Goal: Task Accomplishment & Management: Use online tool/utility

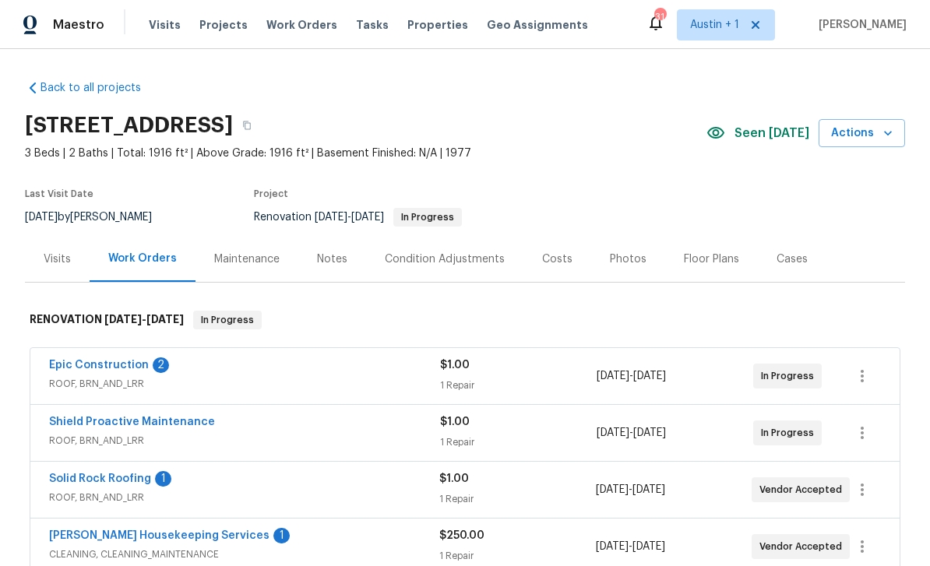
scroll to position [565, 0]
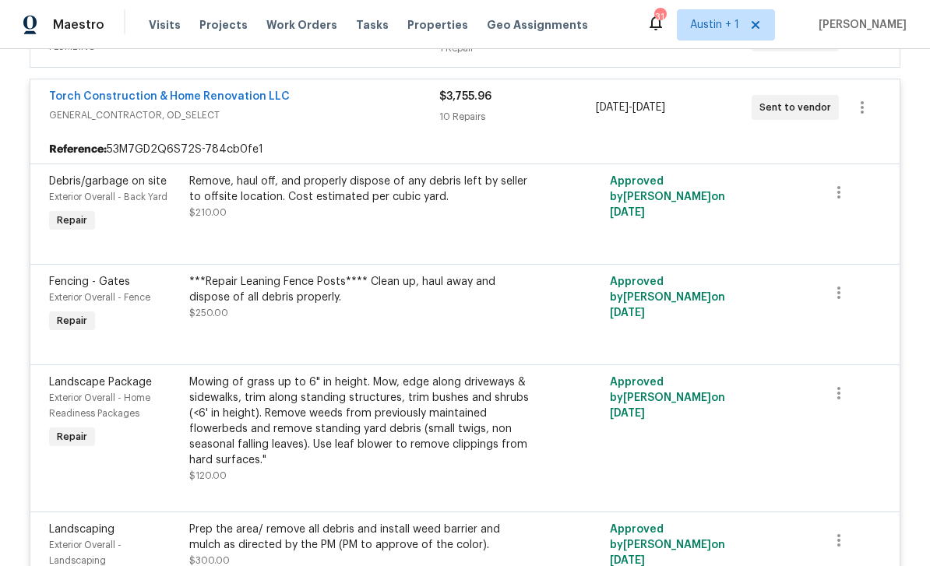
click at [168, 21] on span "Visits" at bounding box center [165, 25] width 32 height 16
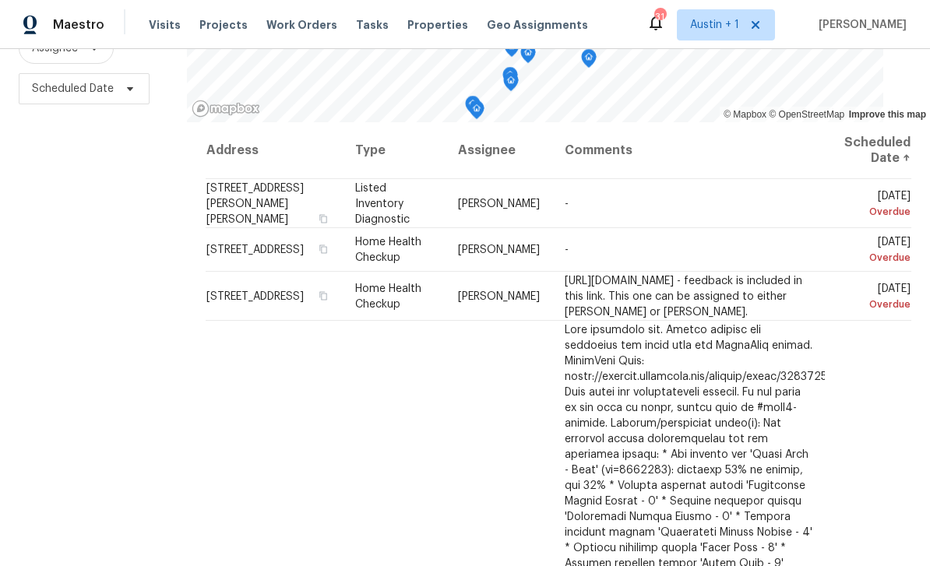
scroll to position [206, 0]
click at [0, 0] on icon at bounding box center [0, 0] width 0 height 0
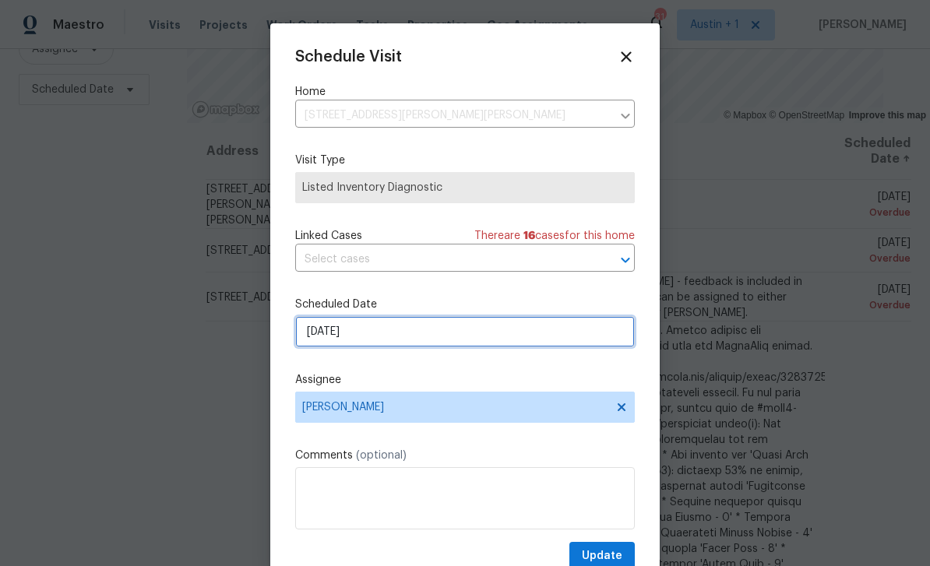
click at [401, 334] on input "8/13/2025" at bounding box center [465, 331] width 340 height 31
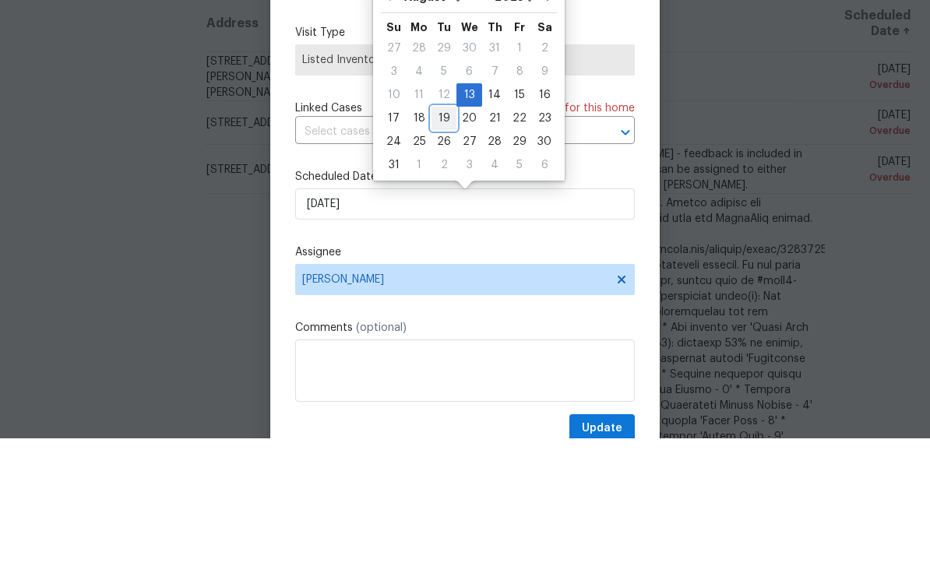
click at [439, 235] on div "19" at bounding box center [444, 246] width 25 height 22
type input "8/19/2025"
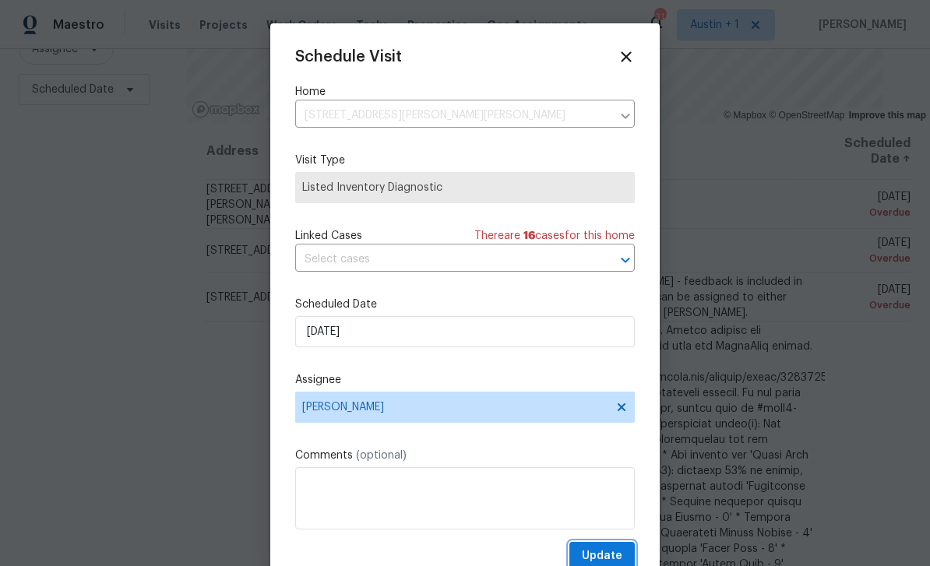
click at [612, 554] on span "Update" at bounding box center [602, 556] width 41 height 19
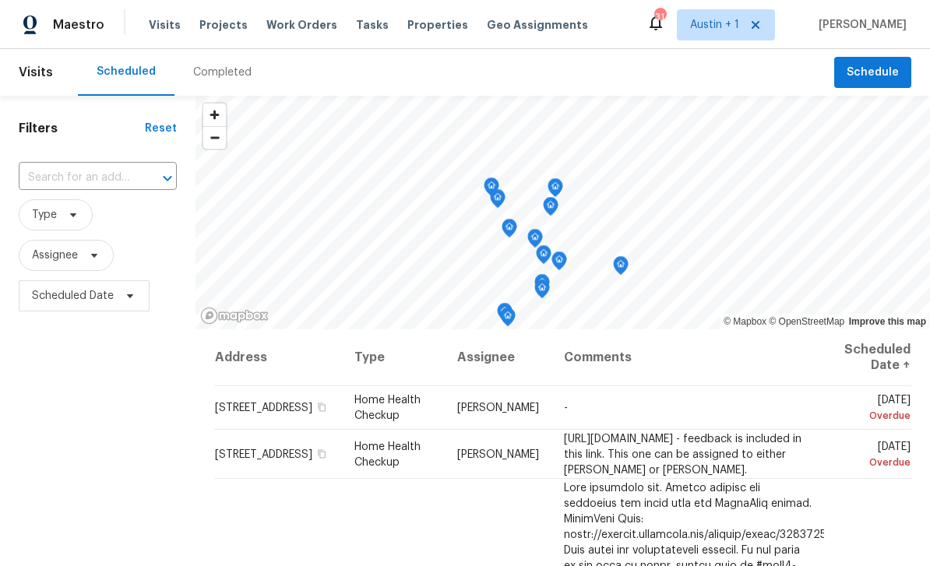
scroll to position [-1, 0]
click at [358, 23] on span "Tasks" at bounding box center [372, 24] width 33 height 11
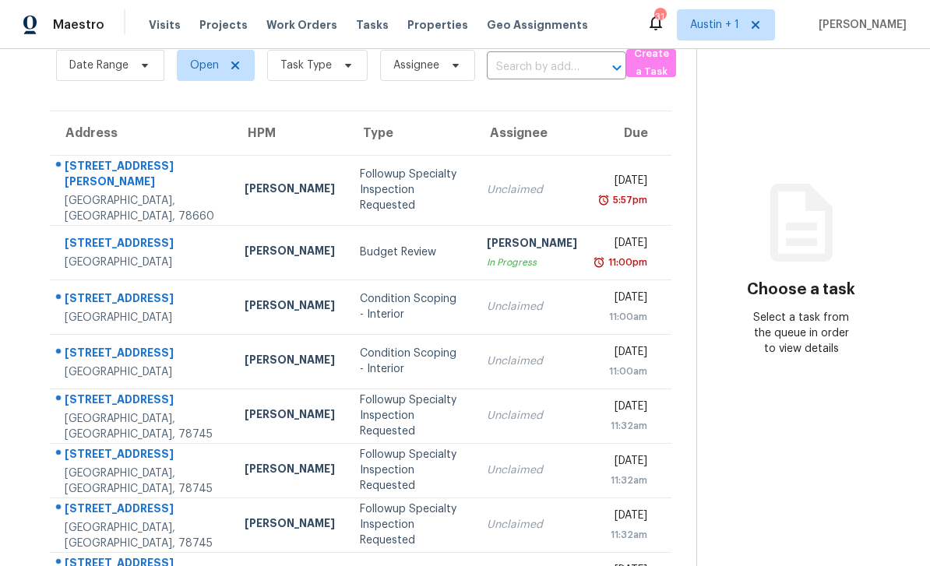
scroll to position [70, 0]
click at [432, 173] on div "Followup Specialty Inspection Requested" at bounding box center [410, 189] width 101 height 47
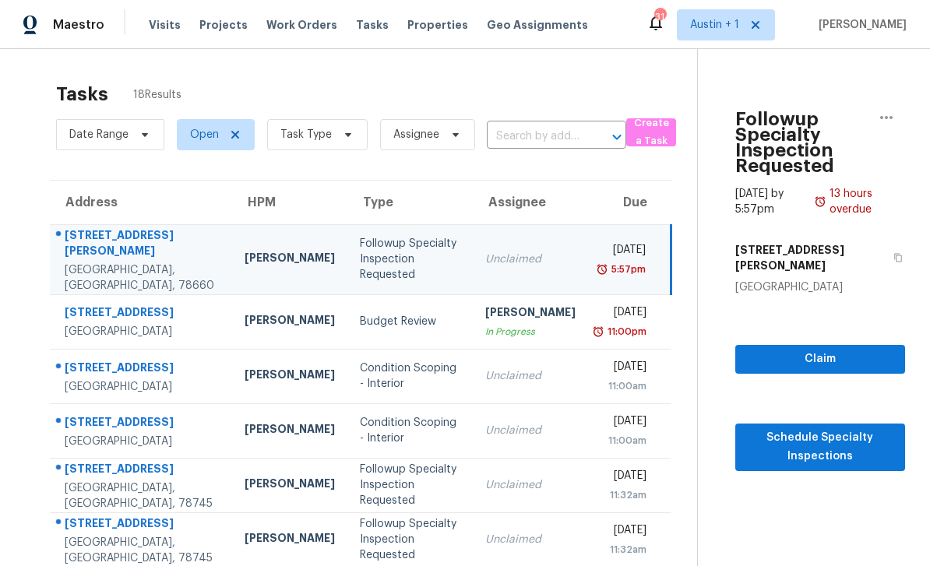
scroll to position [0, 0]
click at [720, 23] on span "Austin + 1" at bounding box center [714, 25] width 49 height 16
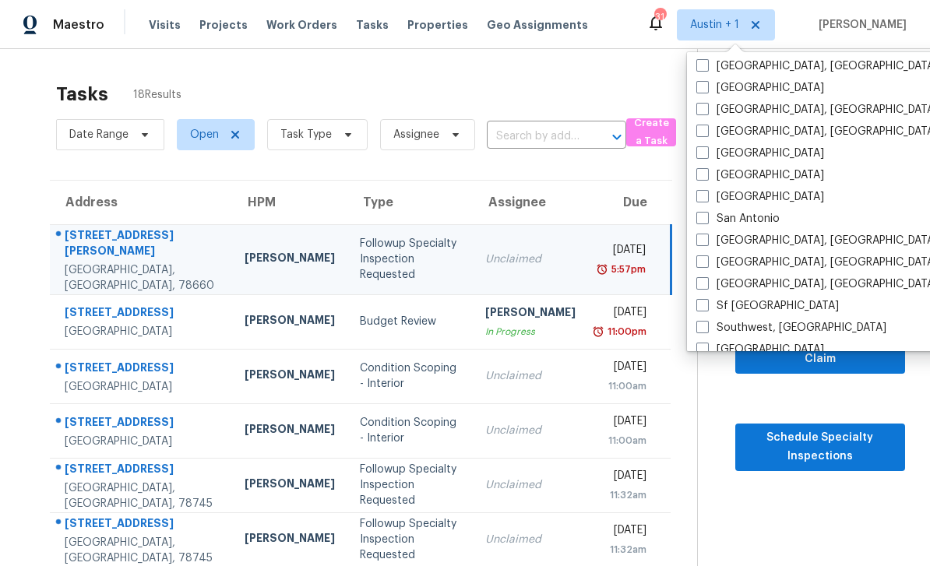
scroll to position [968, 0]
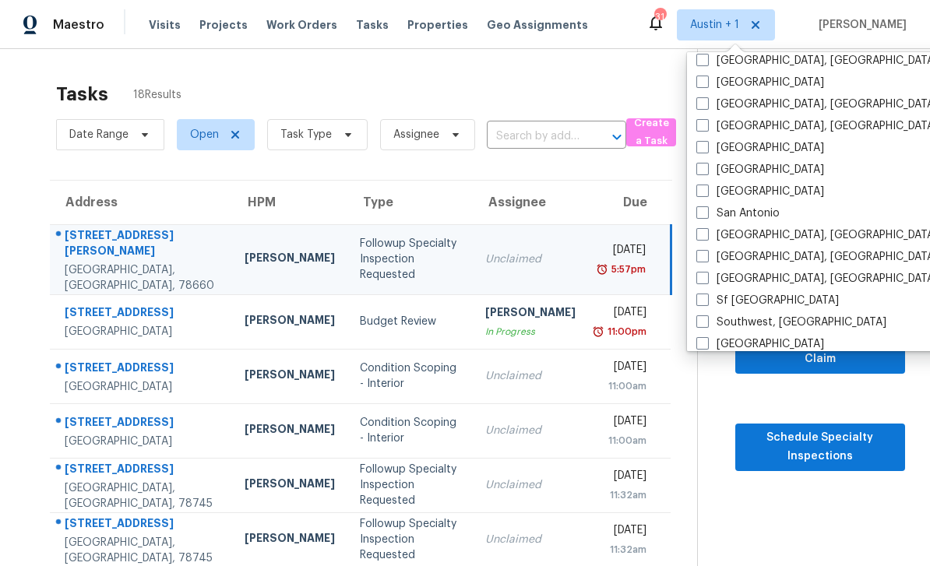
click at [757, 211] on label "San Antonio" at bounding box center [738, 214] width 83 height 16
click at [707, 211] on input "San Antonio" at bounding box center [702, 211] width 10 height 10
checkbox input "true"
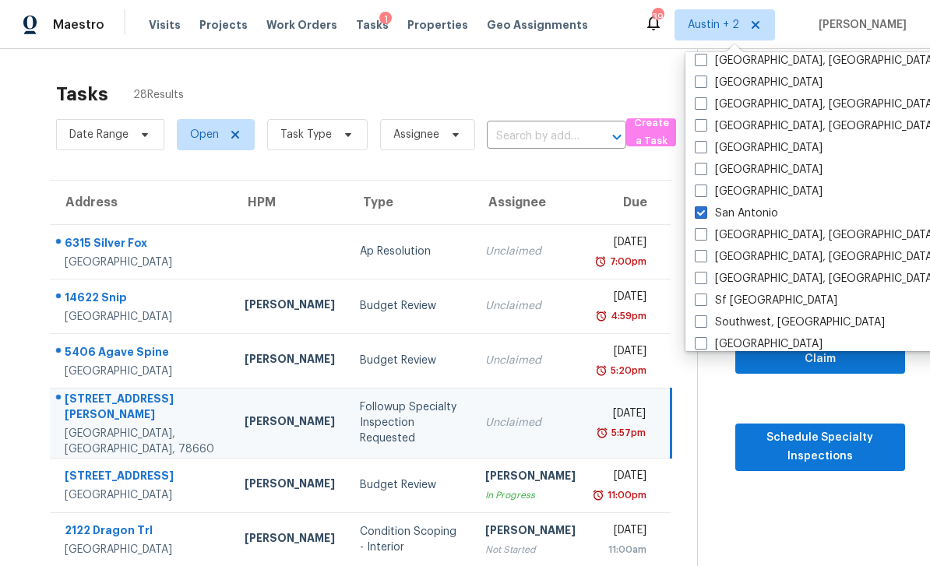
click at [11, 83] on div "Tasks 28 Results Date Range Open Task Type Assignee ​ Create a Task Address HPM…" at bounding box center [465, 438] width 930 height 778
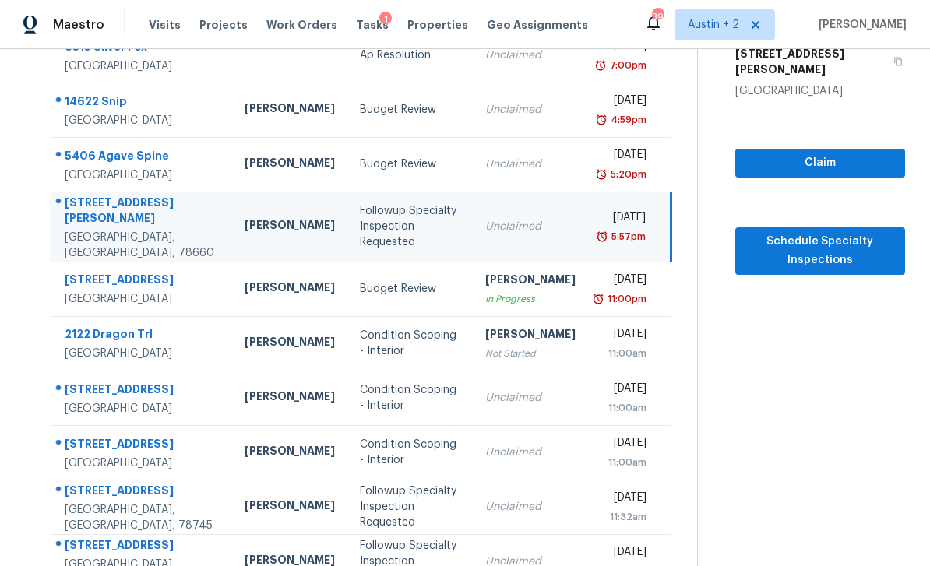
scroll to position [196, 0]
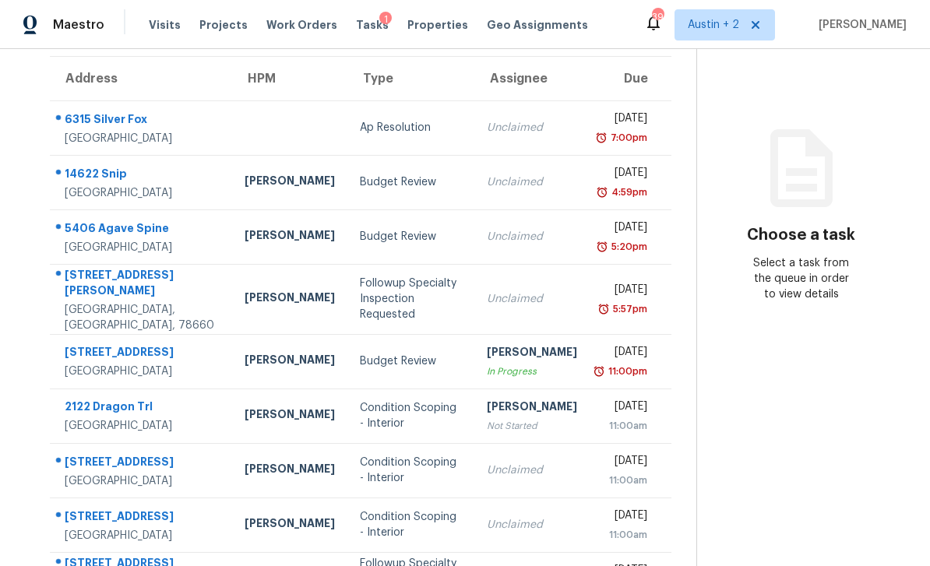
scroll to position [126, 0]
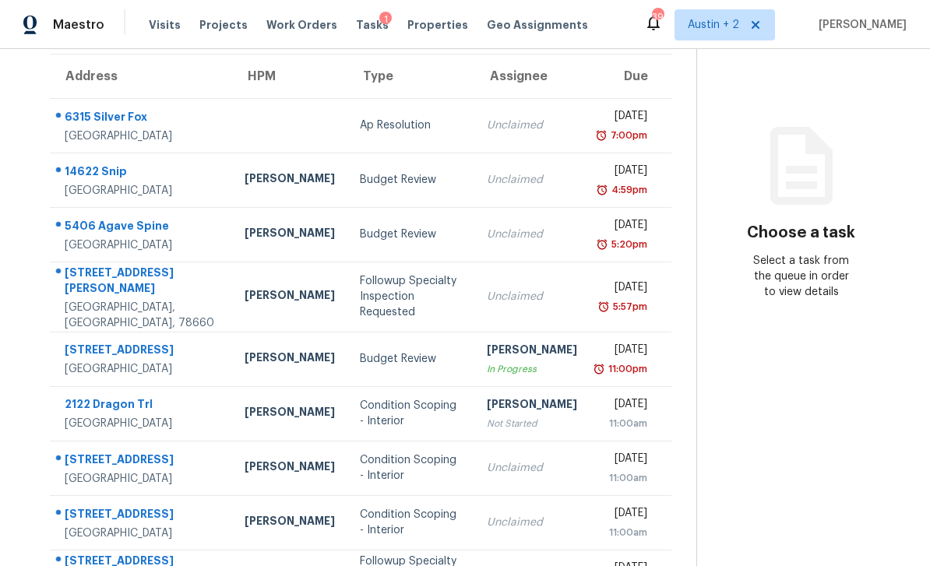
click at [134, 183] on div "[GEOGRAPHIC_DATA]" at bounding box center [142, 191] width 155 height 16
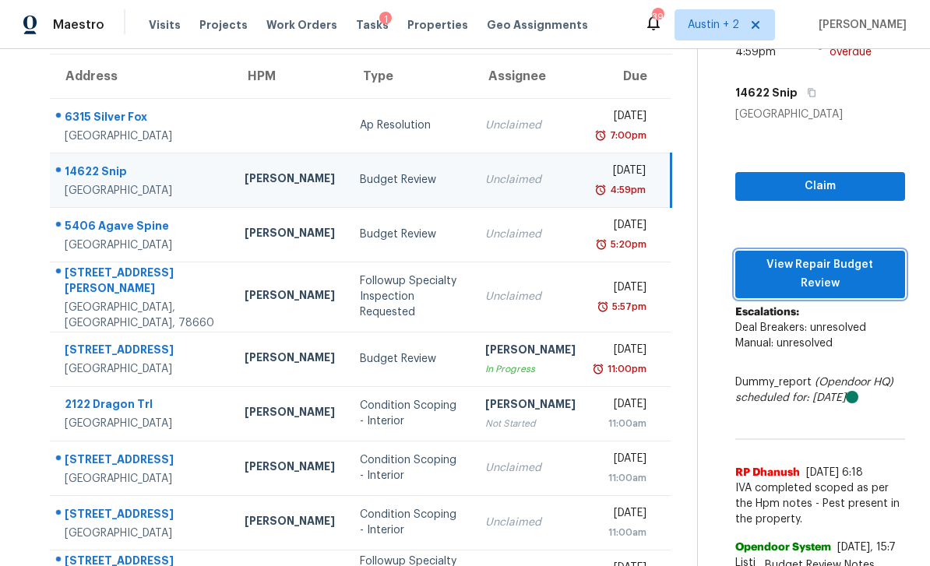
click at [844, 251] on button "View Repair Budget Review" at bounding box center [821, 275] width 170 height 48
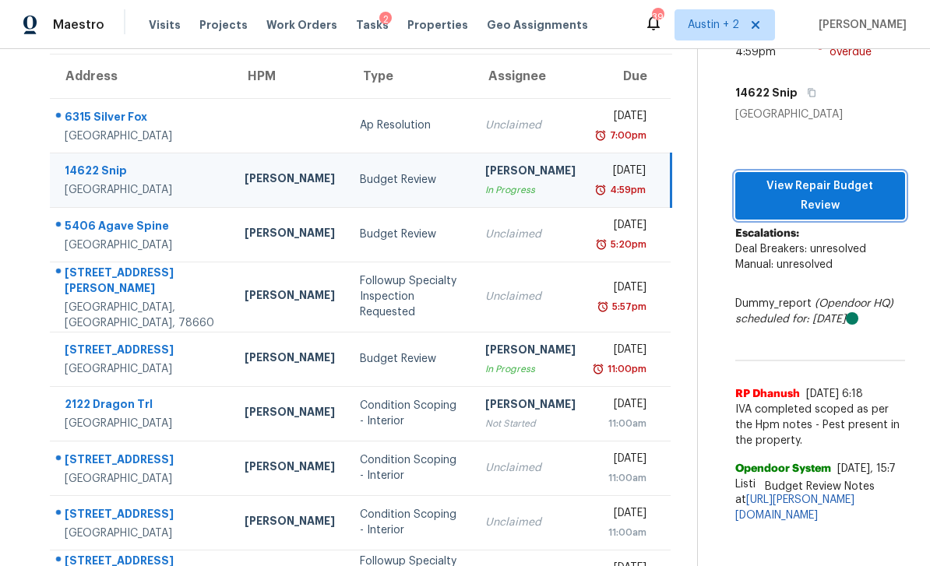
click at [844, 177] on span "View Repair Budget Review" at bounding box center [820, 196] width 145 height 38
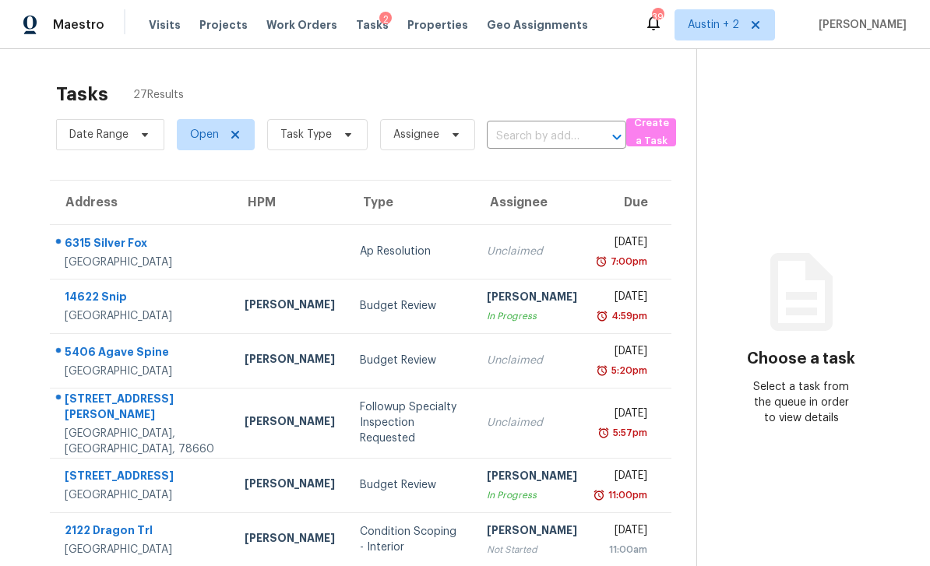
click at [369, 312] on div "Budget Review" at bounding box center [410, 306] width 101 height 16
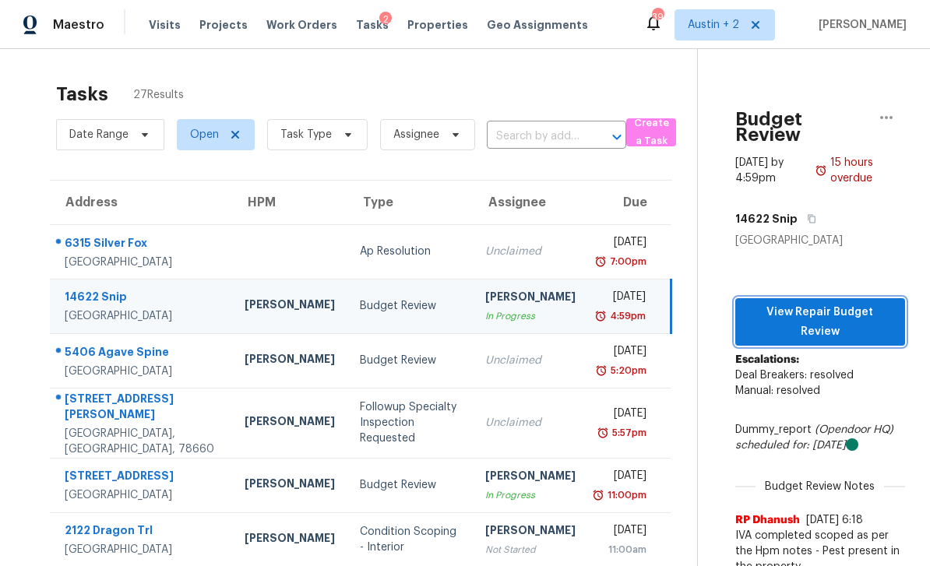
click at [829, 303] on span "View Repair Budget Review" at bounding box center [820, 322] width 145 height 38
click at [360, 365] on div "Budget Review" at bounding box center [410, 361] width 101 height 16
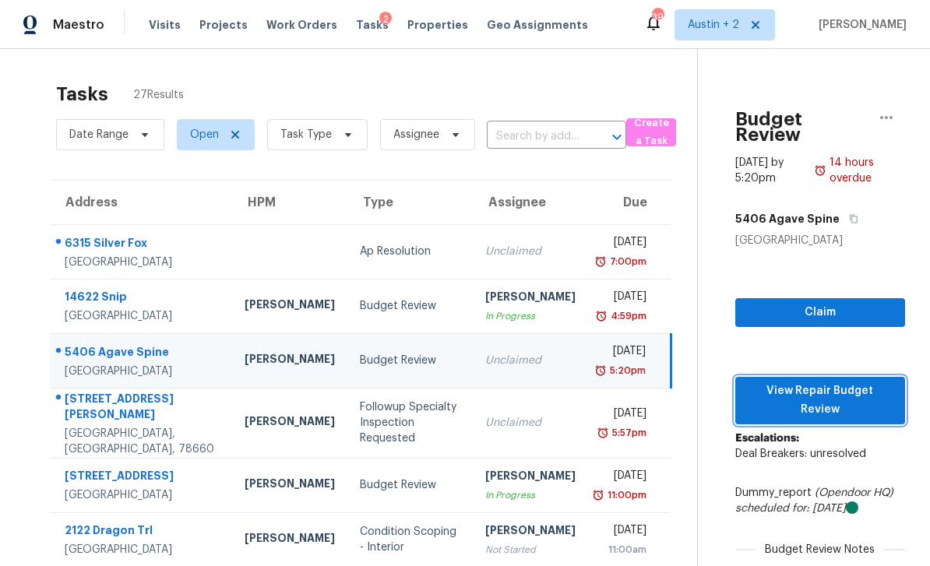
click at [845, 382] on span "View Repair Budget Review" at bounding box center [820, 401] width 145 height 38
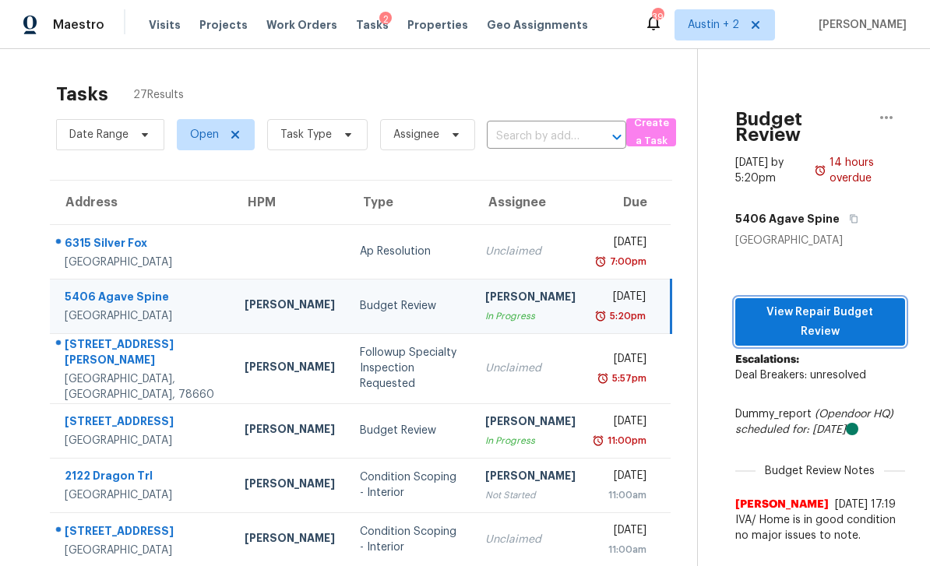
click at [849, 303] on span "View Repair Budget Review" at bounding box center [820, 322] width 145 height 38
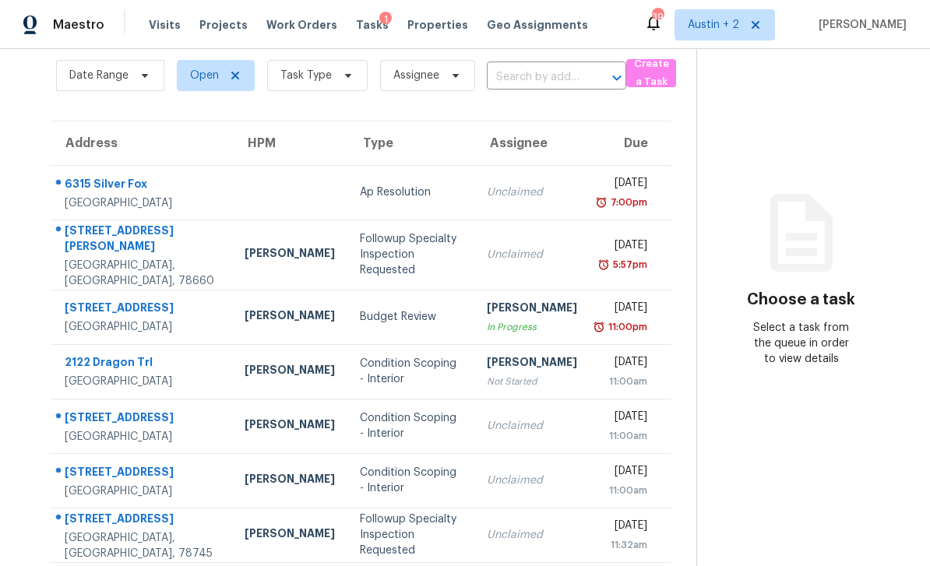
scroll to position [68, 0]
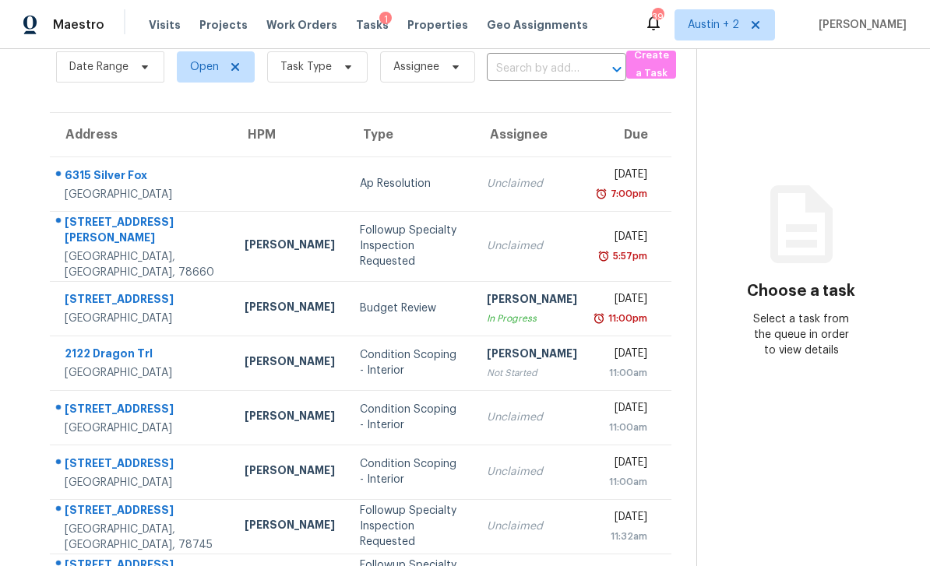
click at [173, 290] on td "9108 Fainwood Ln Austin, TX, 78749" at bounding box center [141, 308] width 182 height 55
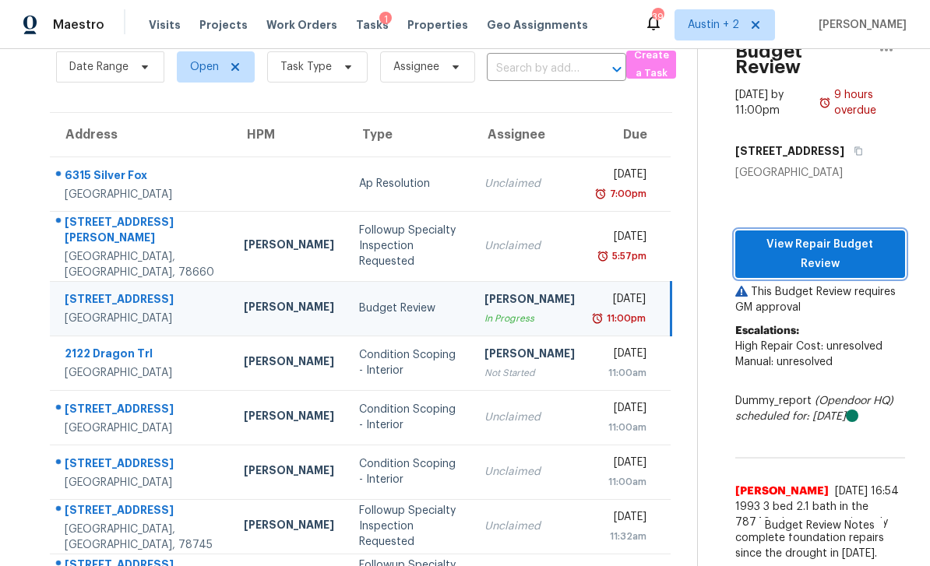
click at [854, 235] on span "View Repair Budget Review" at bounding box center [820, 254] width 145 height 38
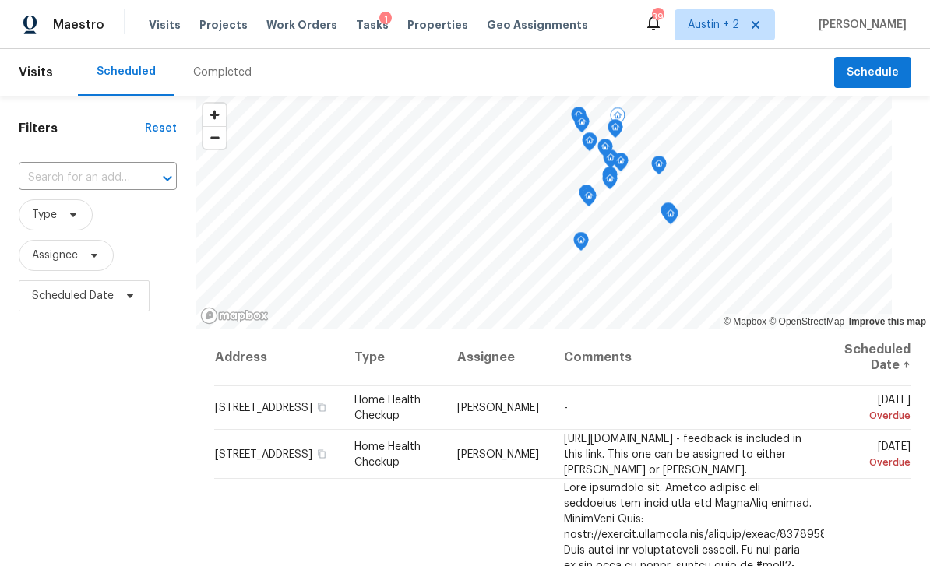
click at [516, 405] on span "[PERSON_NAME]" at bounding box center [498, 408] width 82 height 11
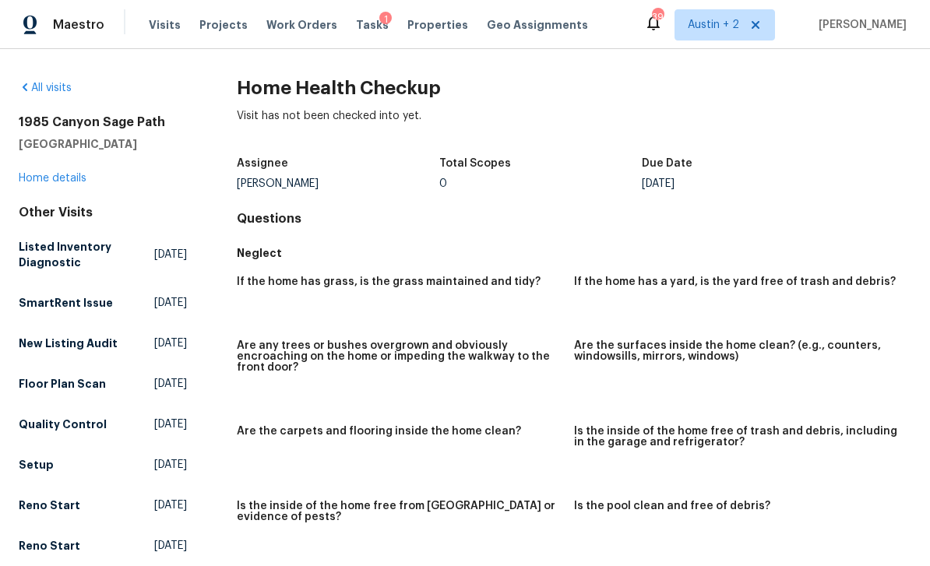
click at [85, 175] on link "Home details" at bounding box center [53, 178] width 68 height 11
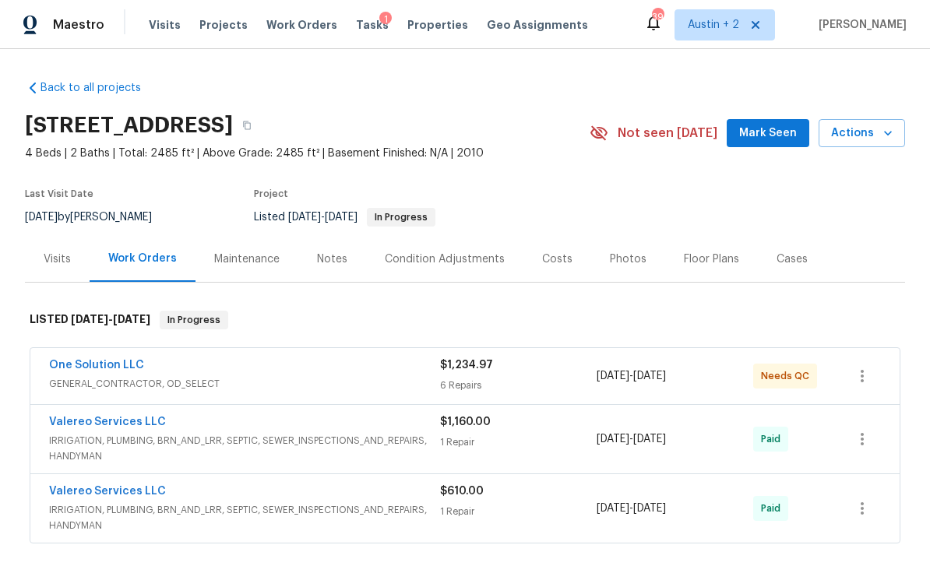
click at [760, 129] on span "Mark Seen" at bounding box center [768, 133] width 58 height 19
click at [586, 375] on div "$1,234.97 6 Repairs" at bounding box center [518, 376] width 157 height 37
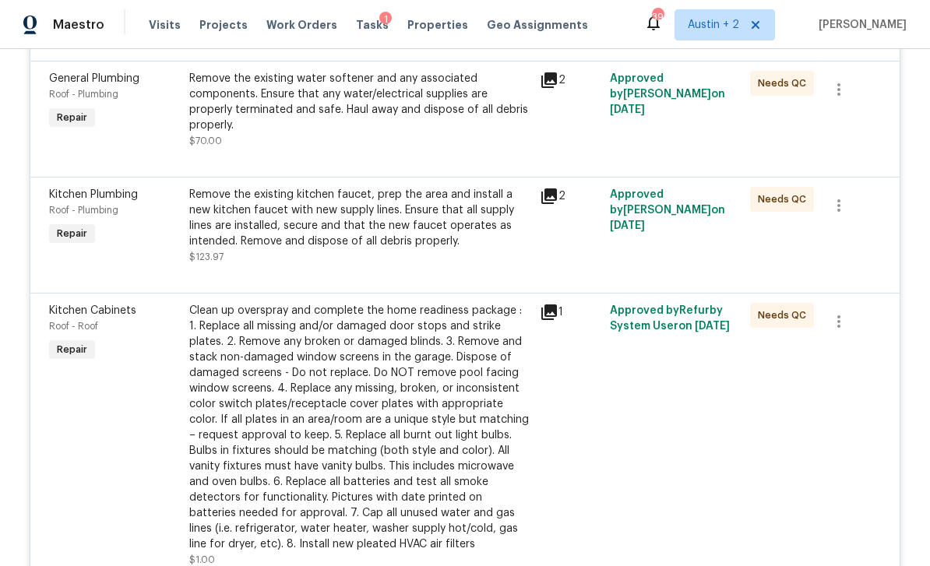
scroll to position [684, 0]
click at [428, 319] on div "Clean up overspray and complete the home readiness package : 1. Replace all mis…" at bounding box center [359, 428] width 341 height 249
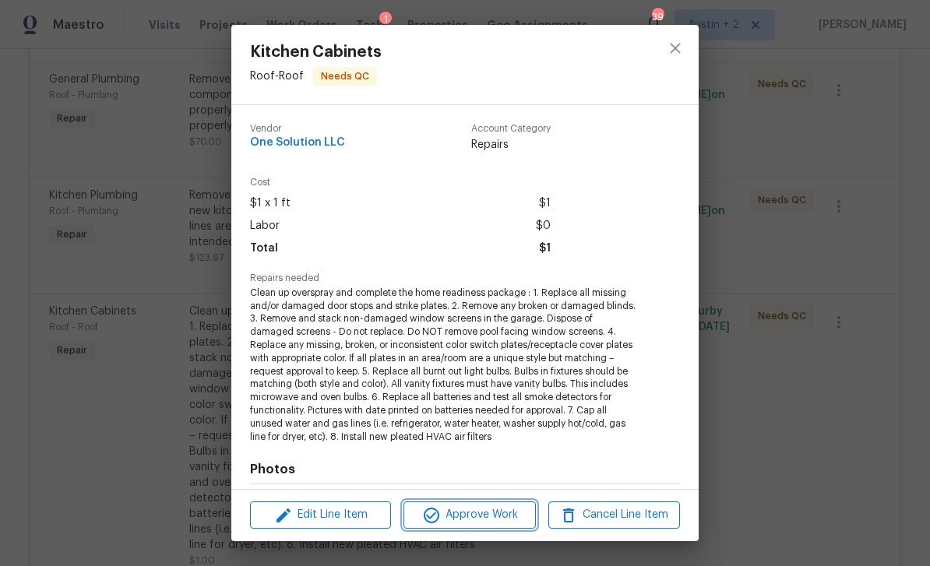
click at [489, 517] on span "Approve Work" at bounding box center [469, 515] width 122 height 19
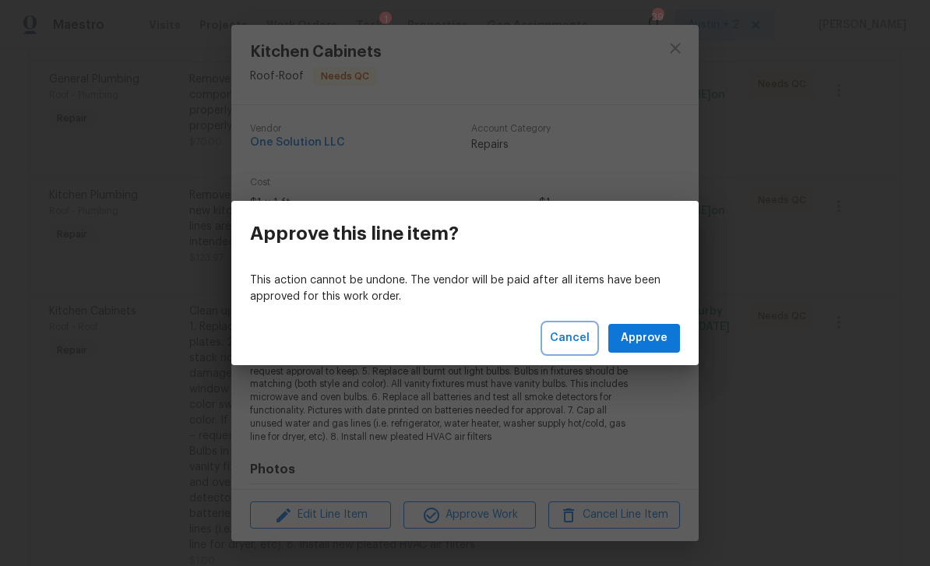
click at [571, 340] on span "Cancel" at bounding box center [570, 338] width 40 height 19
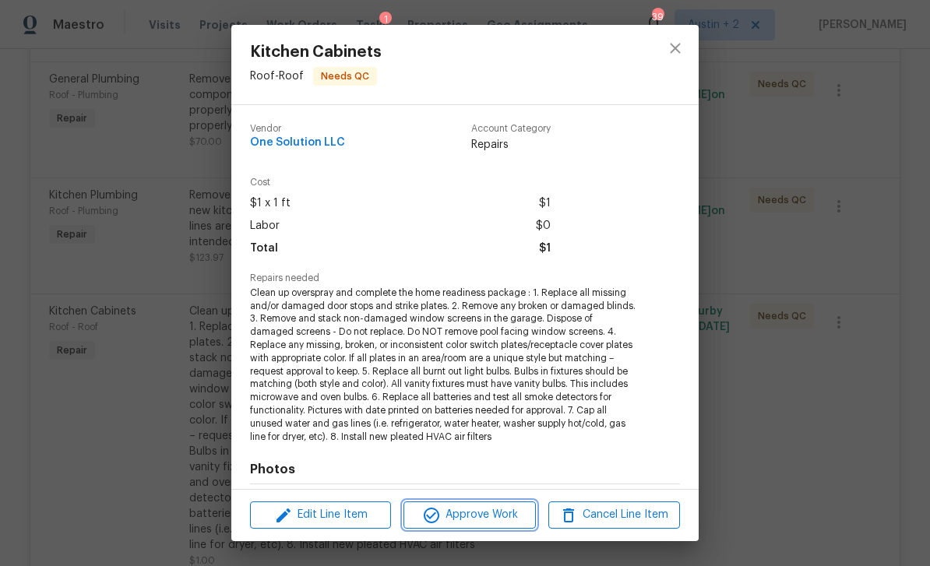
click at [499, 516] on span "Approve Work" at bounding box center [469, 515] width 122 height 19
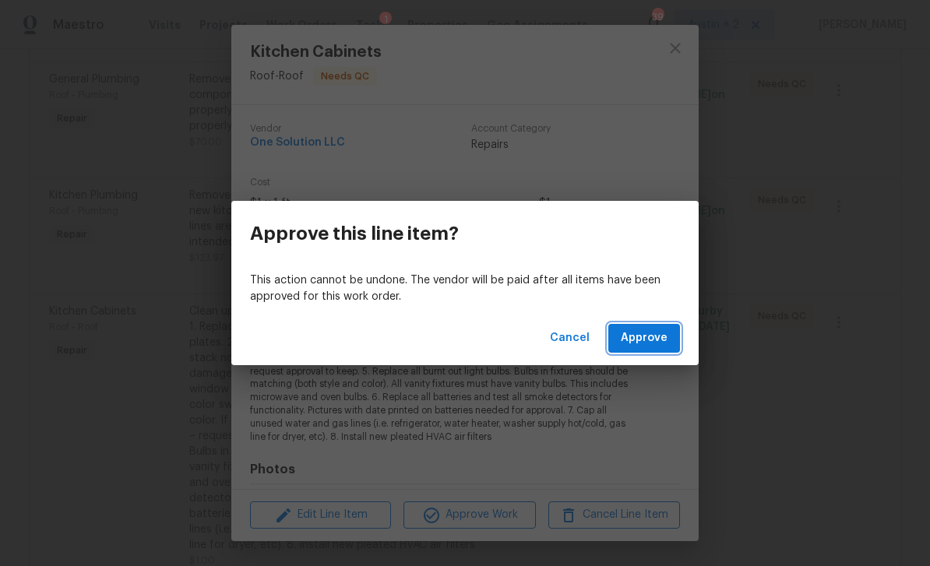
click at [649, 348] on button "Approve" at bounding box center [645, 338] width 72 height 29
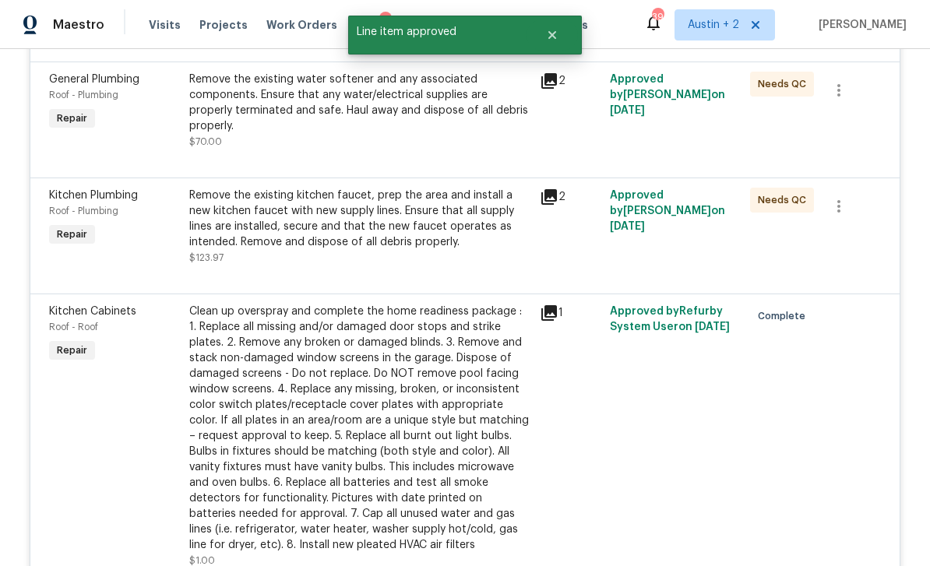
click at [472, 196] on div "Remove the existing kitchen faucet, prep the area and install a new kitchen fau…" at bounding box center [359, 219] width 341 height 62
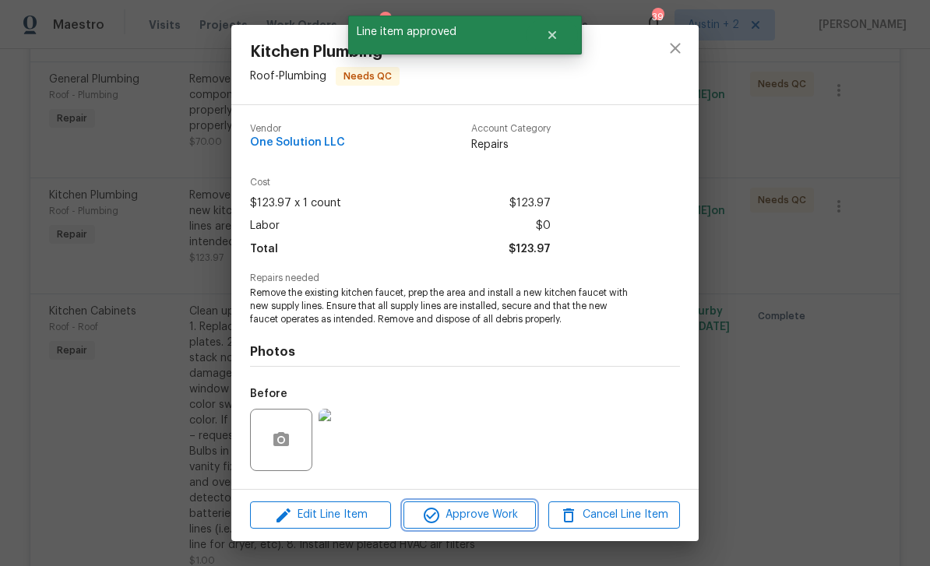
click at [507, 510] on span "Approve Work" at bounding box center [469, 515] width 122 height 19
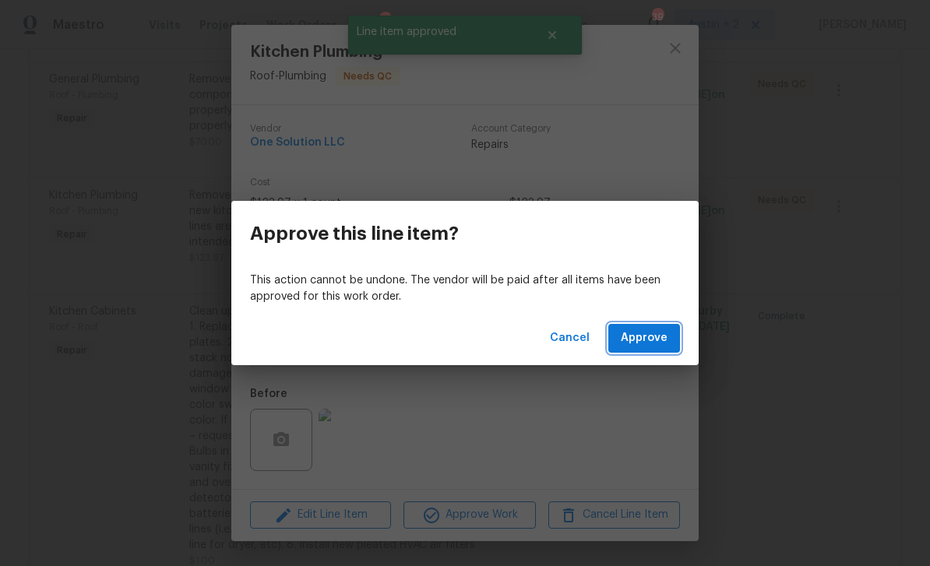
click at [651, 326] on button "Approve" at bounding box center [645, 338] width 72 height 29
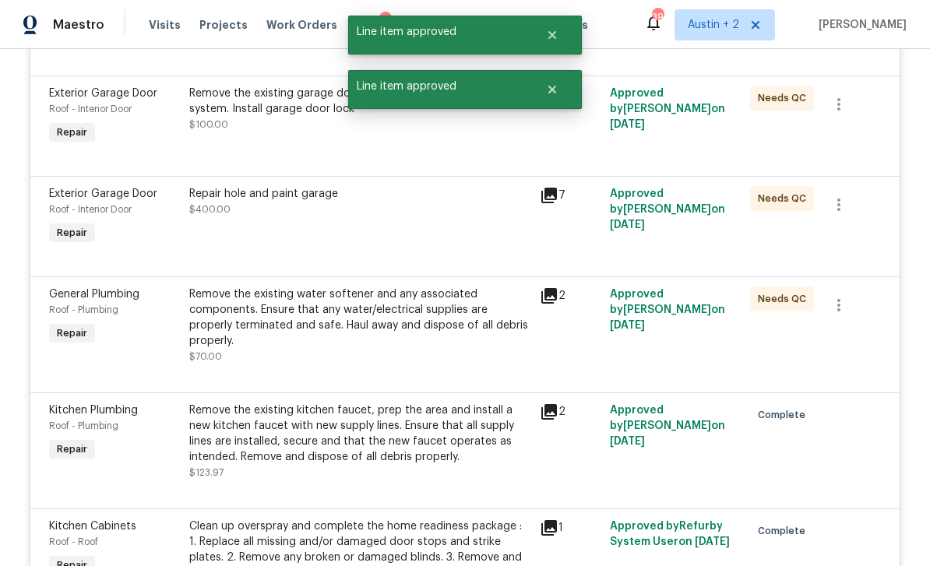
scroll to position [447, 0]
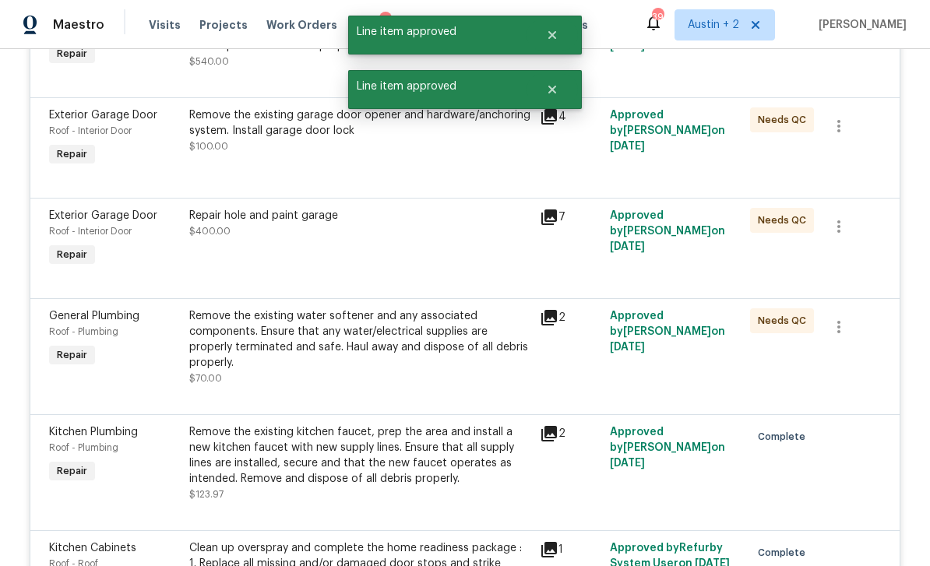
click at [453, 333] on div "Remove the existing water softener and any associated components. Ensure that a…" at bounding box center [359, 340] width 341 height 62
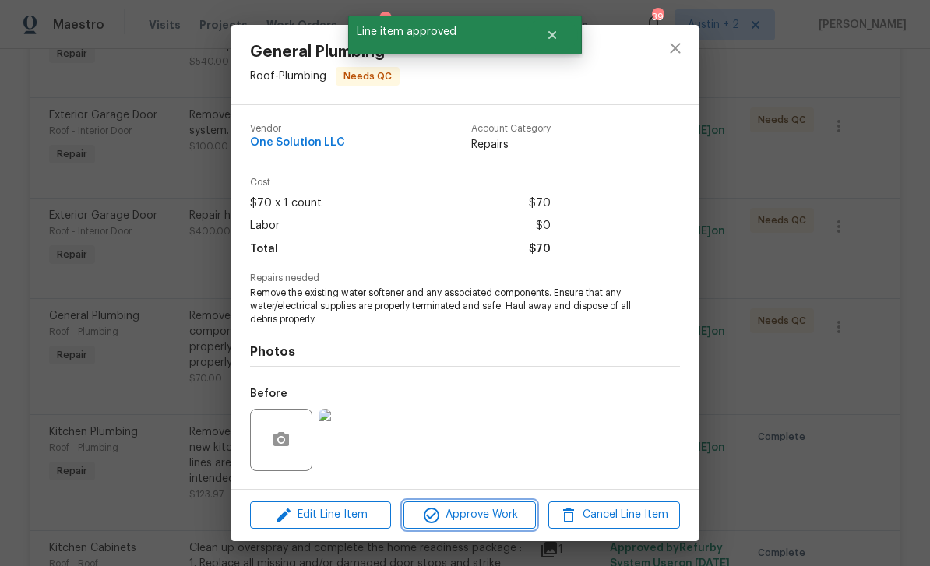
click at [484, 514] on span "Approve Work" at bounding box center [469, 515] width 122 height 19
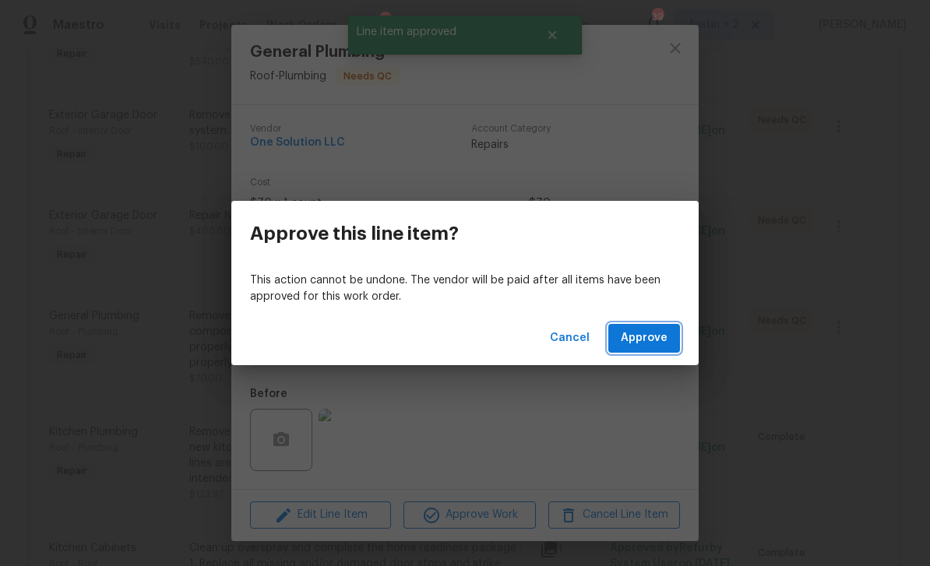
click at [637, 331] on span "Approve" at bounding box center [644, 338] width 47 height 19
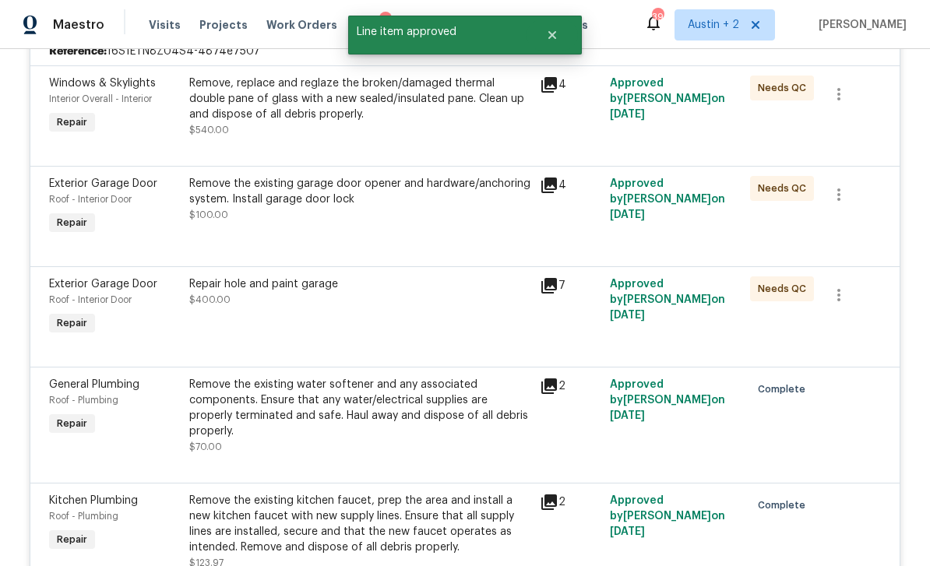
scroll to position [285, 0]
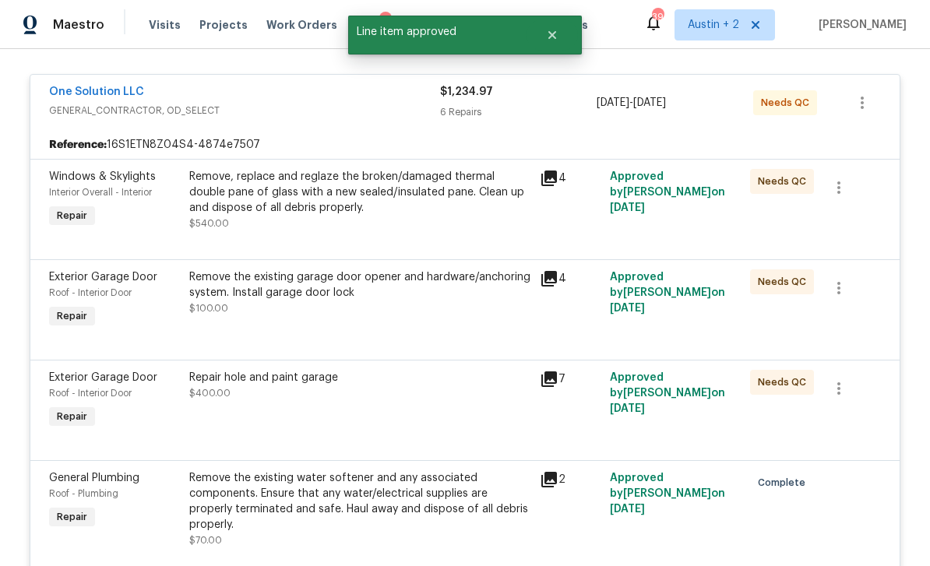
click at [446, 393] on div "Repair hole and paint garage $400.00" at bounding box center [359, 385] width 341 height 31
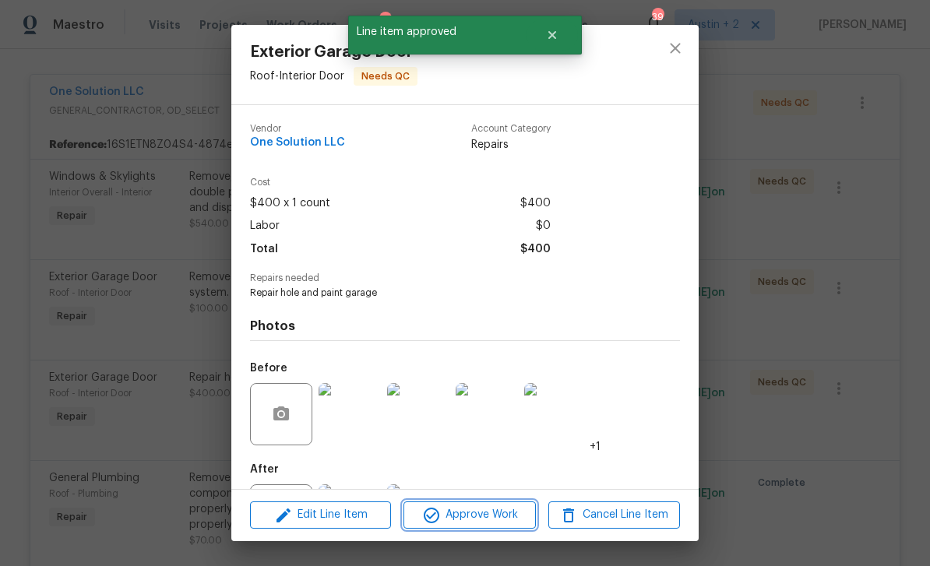
click at [502, 516] on span "Approve Work" at bounding box center [469, 515] width 122 height 19
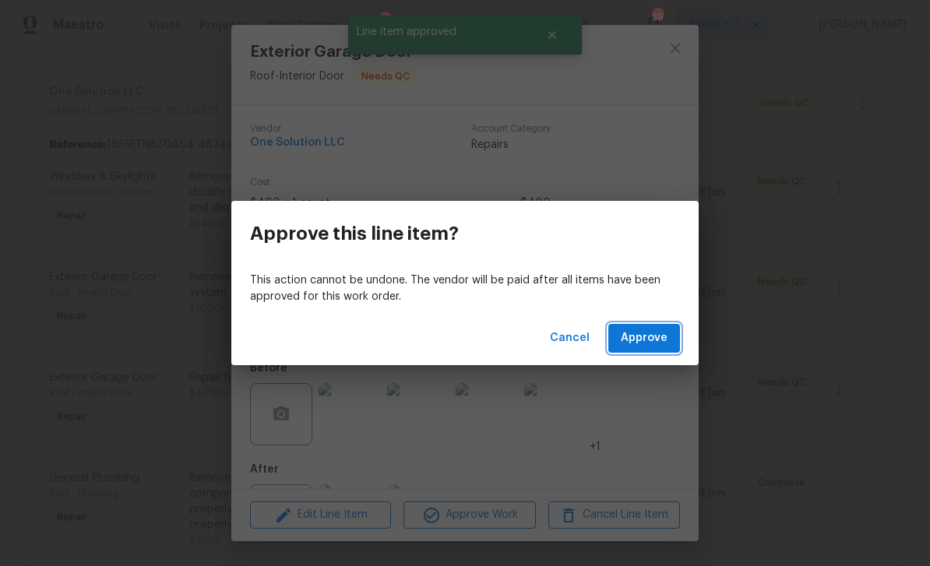
click at [634, 336] on span "Approve" at bounding box center [644, 338] width 47 height 19
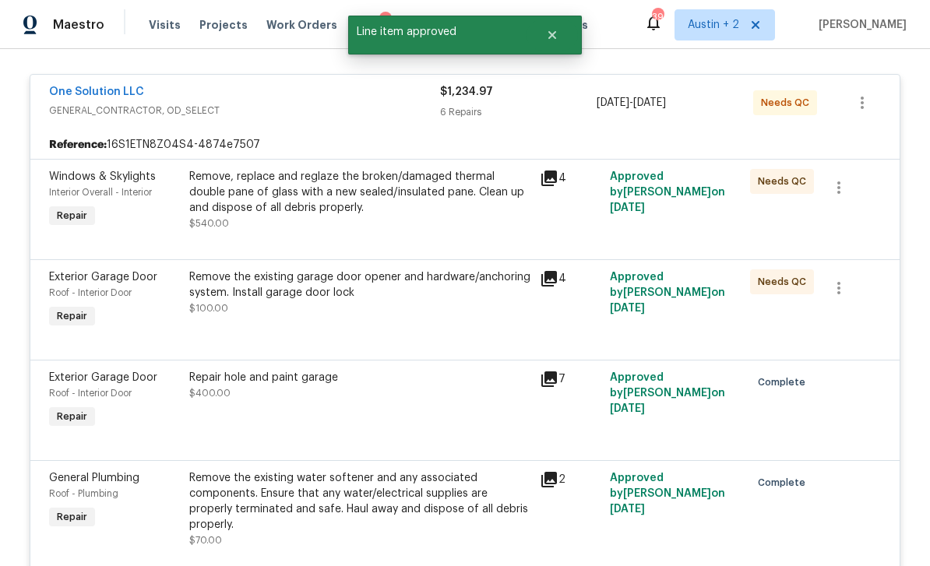
click at [445, 281] on div "Remove the existing garage door opener and hardware/anchoring system. Install g…" at bounding box center [359, 285] width 341 height 31
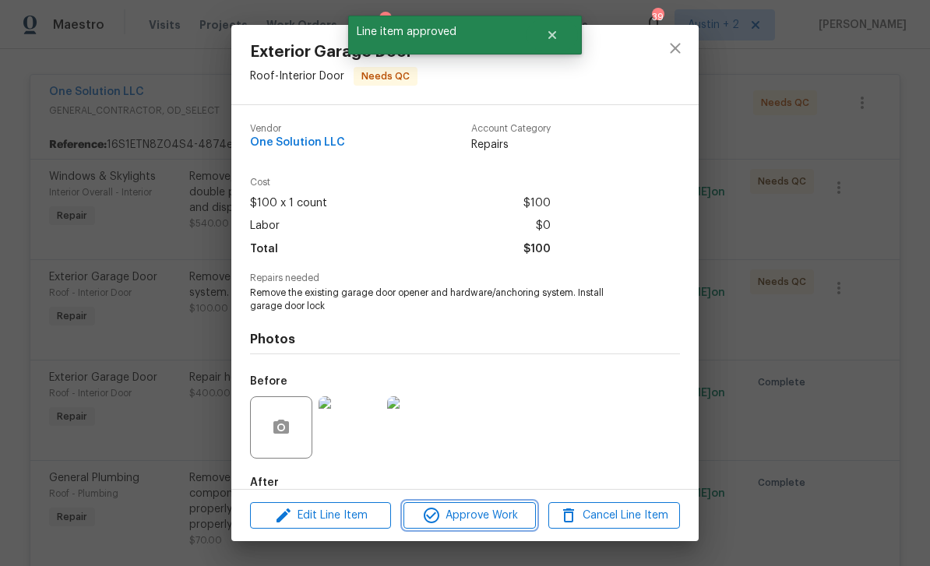
click at [491, 510] on span "Approve Work" at bounding box center [469, 515] width 122 height 19
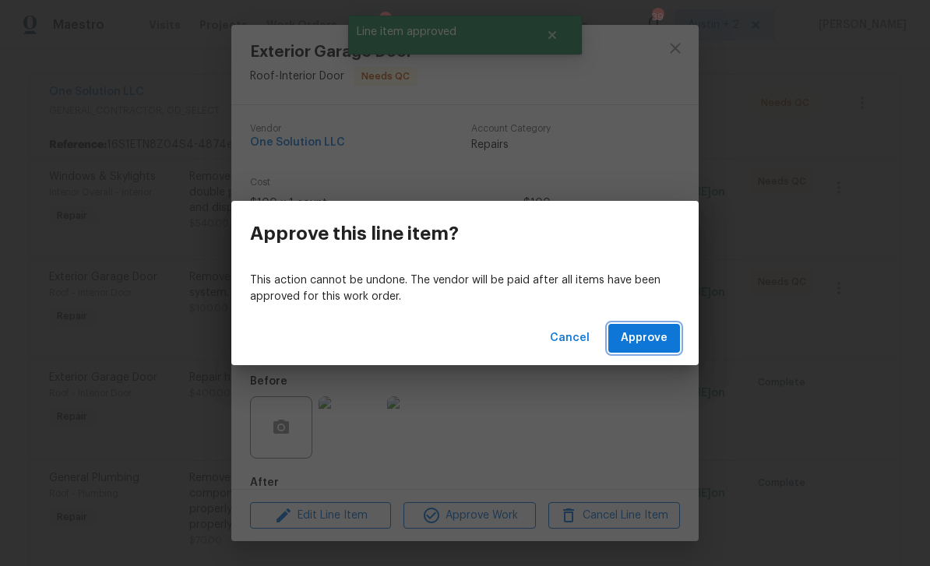
click at [653, 336] on span "Approve" at bounding box center [644, 338] width 47 height 19
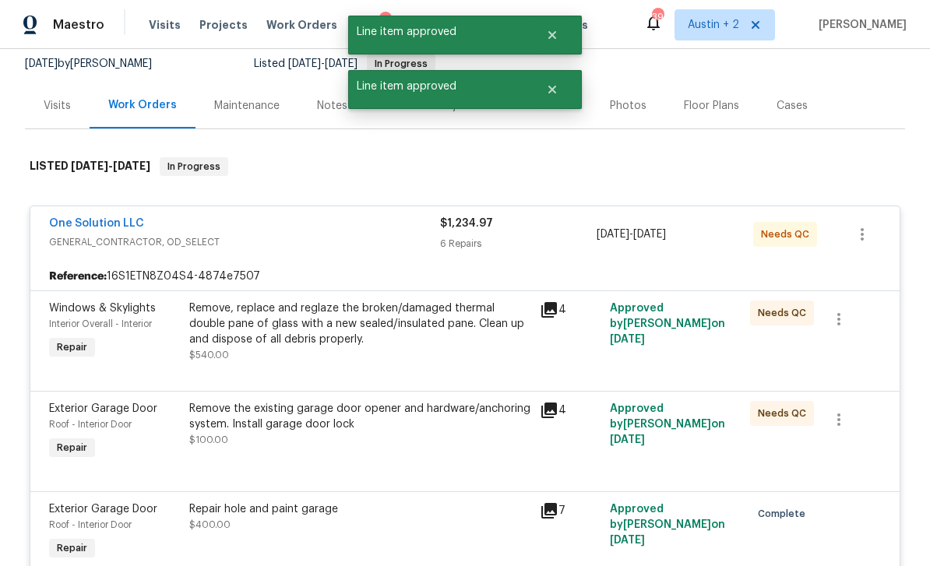
scroll to position [137, 0]
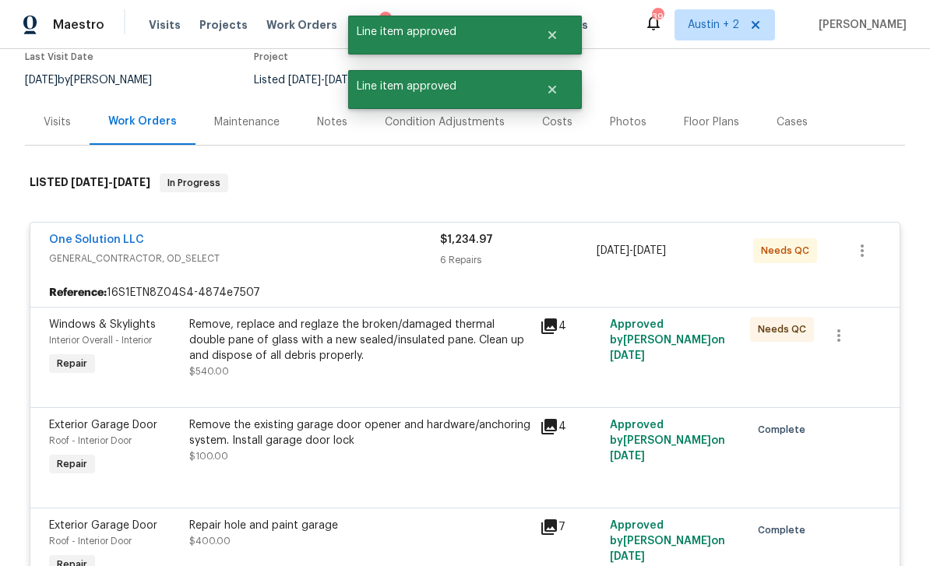
click at [446, 355] on div "Remove, replace and reglaze the broken/damaged thermal double pane of glass wit…" at bounding box center [359, 340] width 341 height 47
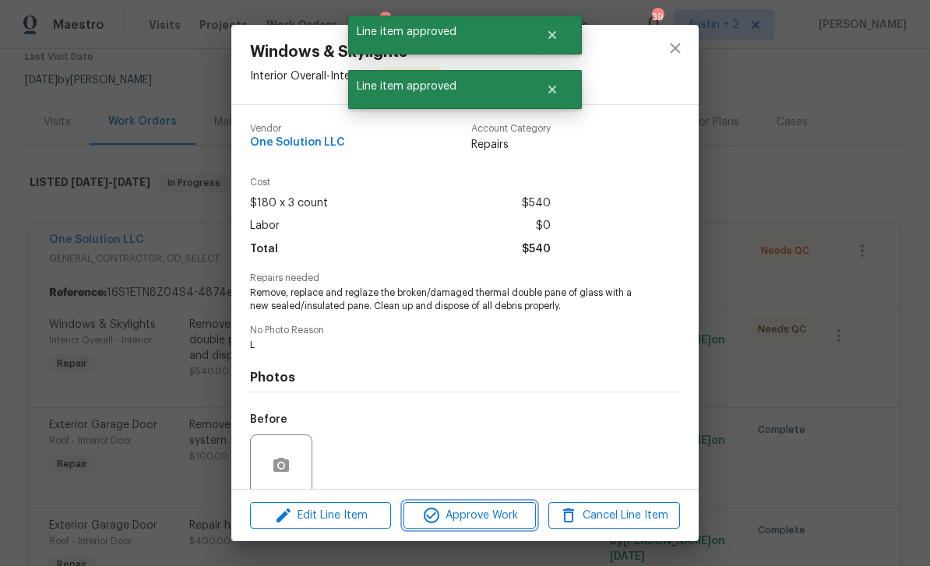
click at [499, 510] on span "Approve Work" at bounding box center [469, 515] width 122 height 19
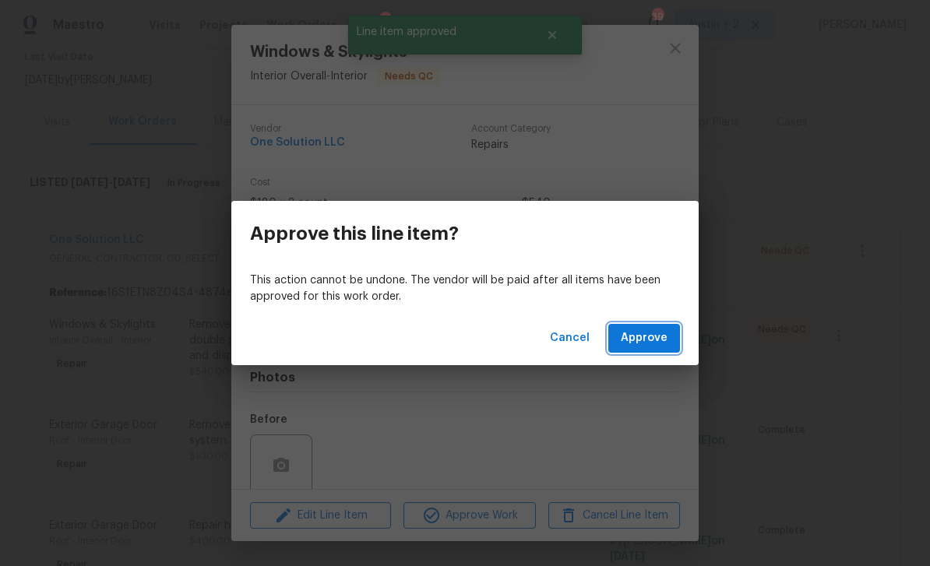
click at [660, 340] on span "Approve" at bounding box center [644, 338] width 47 height 19
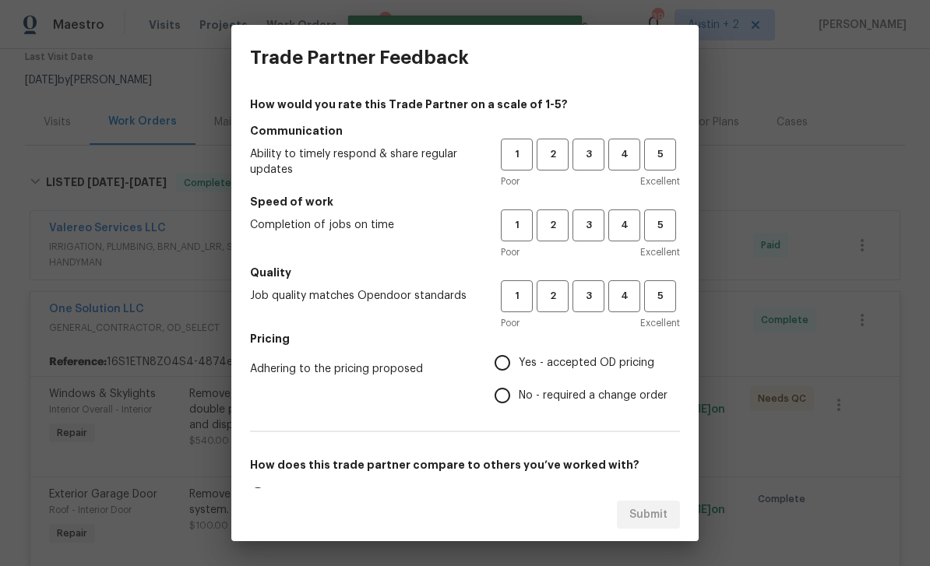
scroll to position [0, 0]
click at [595, 159] on span "3" at bounding box center [588, 155] width 29 height 18
click at [602, 232] on span "3" at bounding box center [588, 226] width 29 height 18
click at [600, 307] on button "3" at bounding box center [589, 296] width 32 height 32
click at [595, 375] on label "Yes - accepted OD pricing" at bounding box center [577, 363] width 182 height 33
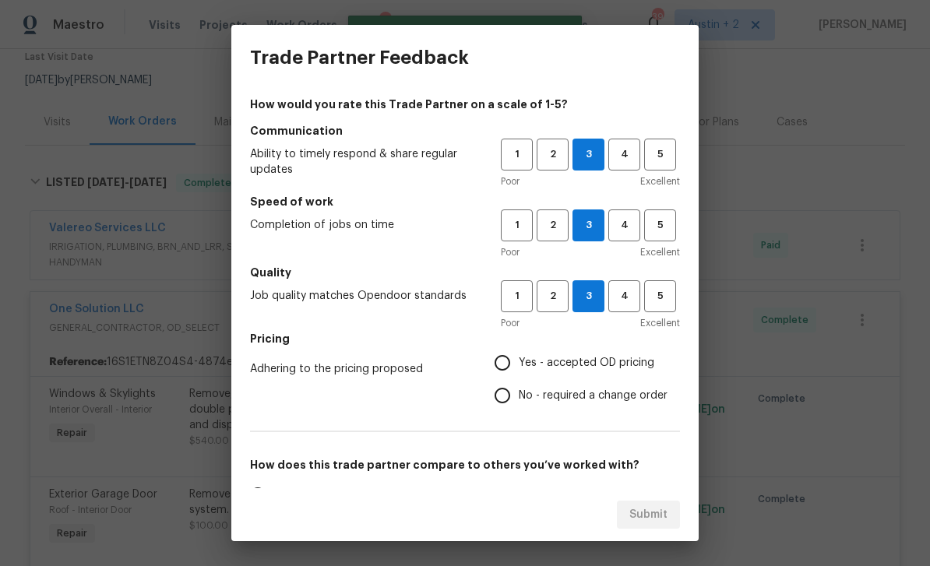
click at [519, 375] on input "Yes - accepted OD pricing" at bounding box center [502, 363] width 33 height 33
radio input "true"
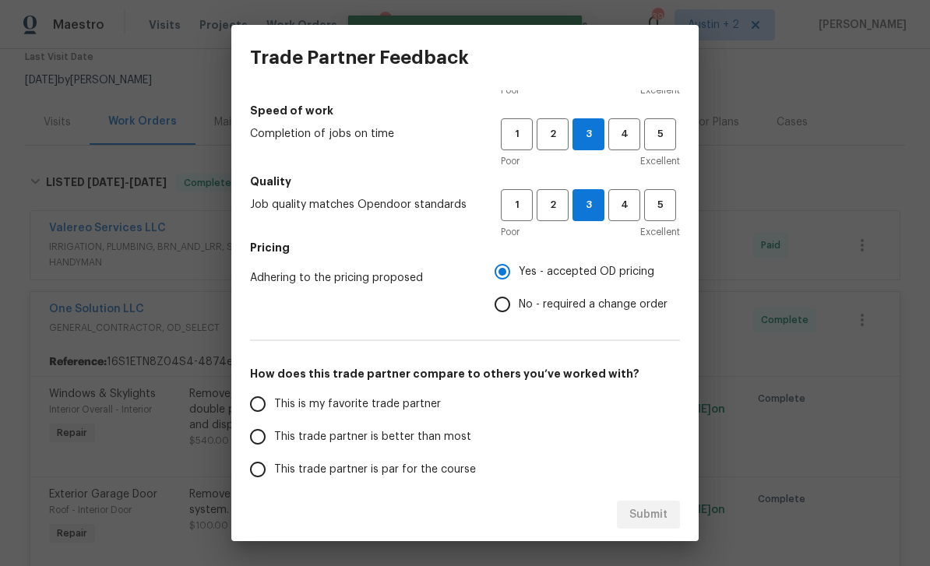
scroll to position [147, 0]
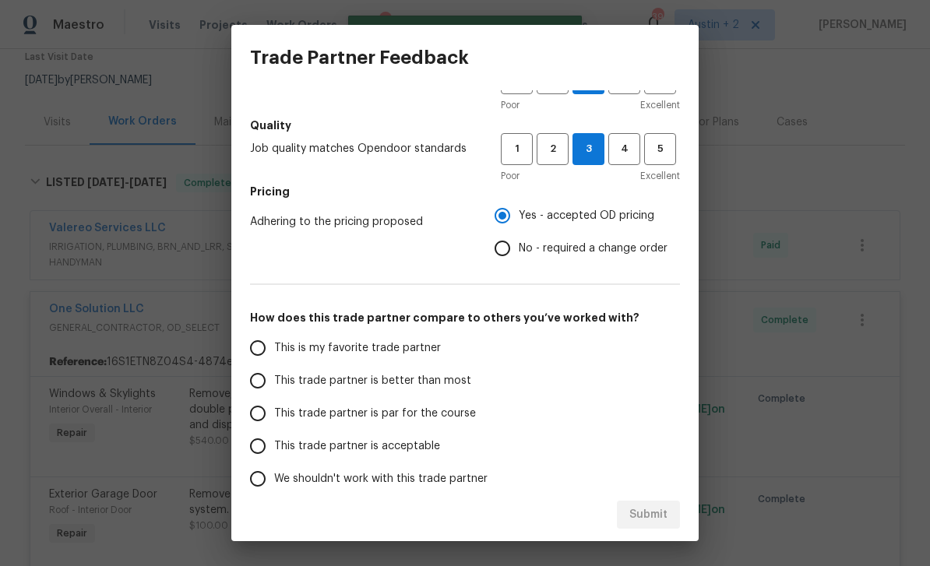
click at [448, 383] on span "This trade partner is better than most" at bounding box center [372, 381] width 197 height 16
click at [274, 383] on input "This trade partner is better than most" at bounding box center [258, 381] width 33 height 33
click at [668, 503] on button "Submit" at bounding box center [648, 515] width 63 height 29
radio input "true"
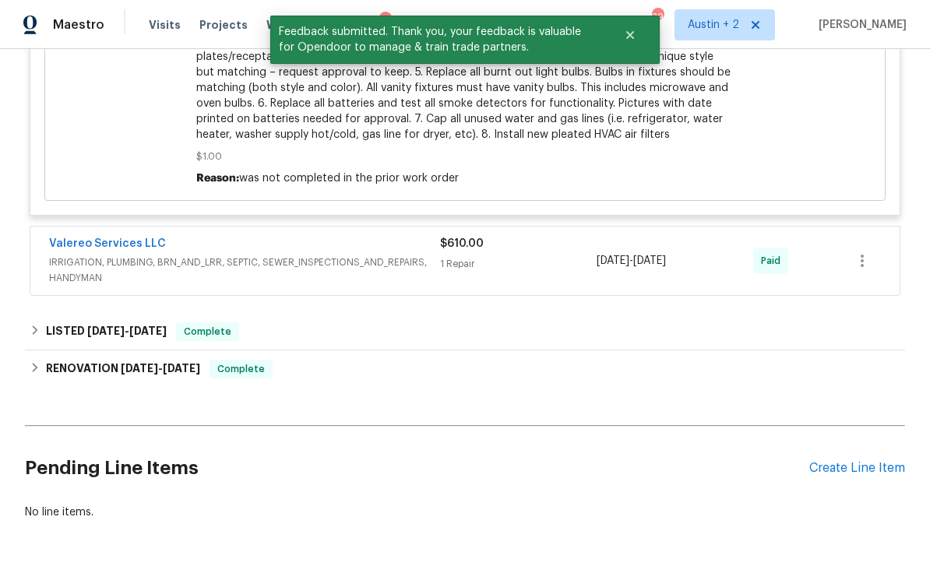
scroll to position [1354, 0]
click at [852, 462] on div "Create Line Item" at bounding box center [858, 469] width 96 height 15
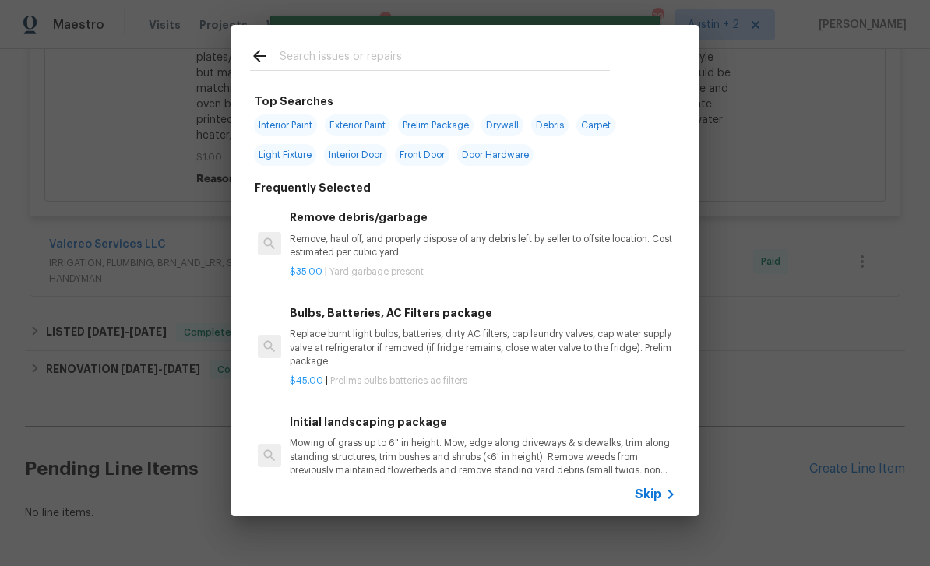
click at [533, 50] on input "text" at bounding box center [445, 58] width 330 height 23
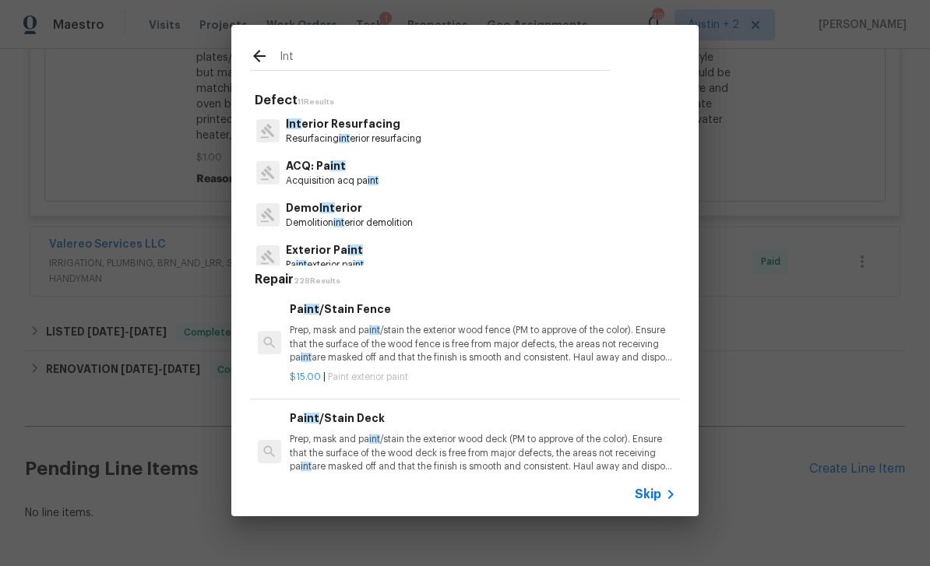
type input "Int"
click at [448, 181] on div "ACQ: Pa int Acquisition acq pa int" at bounding box center [465, 173] width 430 height 42
click at [448, 180] on div "ACQ: Pa int Acquisition acq pa int" at bounding box center [465, 173] width 430 height 42
click at [418, 184] on div "ACQ: Pa int Acquisition acq pa int" at bounding box center [465, 173] width 430 height 42
click at [334, 168] on span "int" at bounding box center [338, 166] width 16 height 11
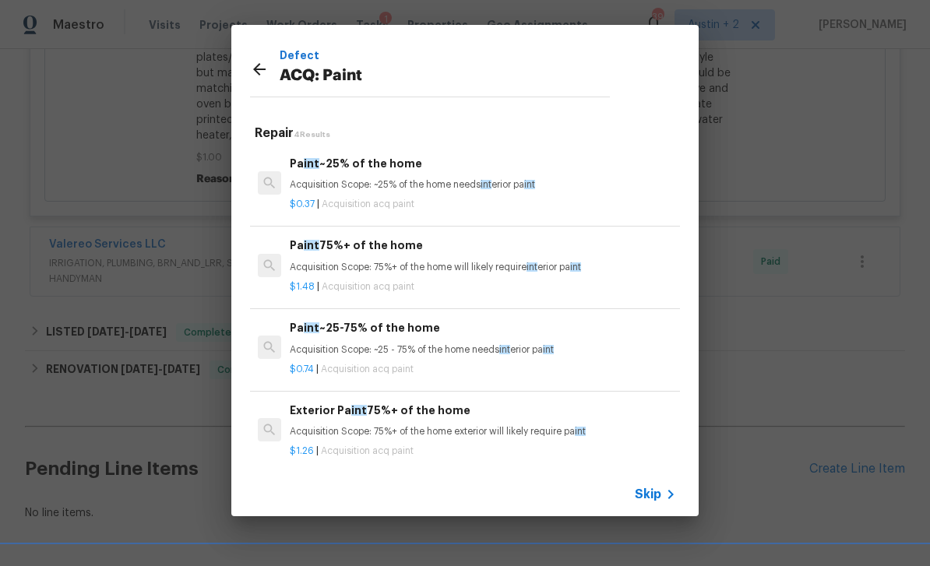
click at [472, 274] on div "$1.48 | Acquisition acq paint" at bounding box center [483, 283] width 386 height 19
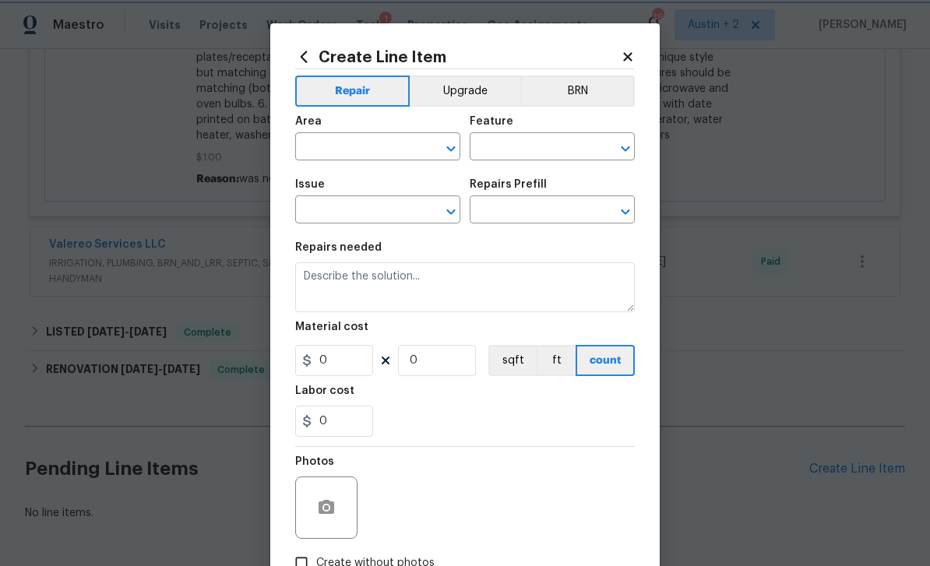
type input "Acquisition"
type input "ACQ: Paint"
type input "Paint 75%+ of the home $1.48"
type textarea "Acquisition Scope: 75%+ of the home will likely require interior paint"
type input "1.48"
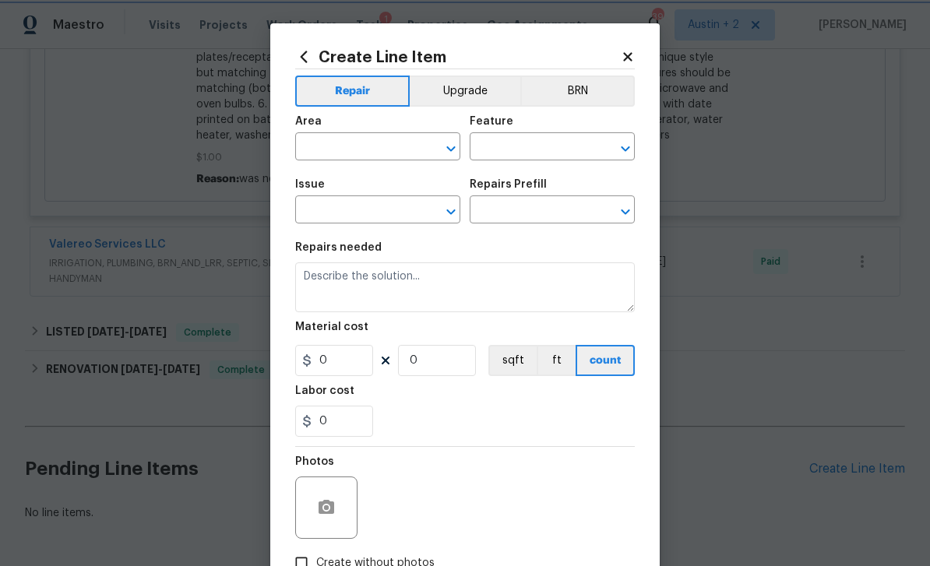
type input "1"
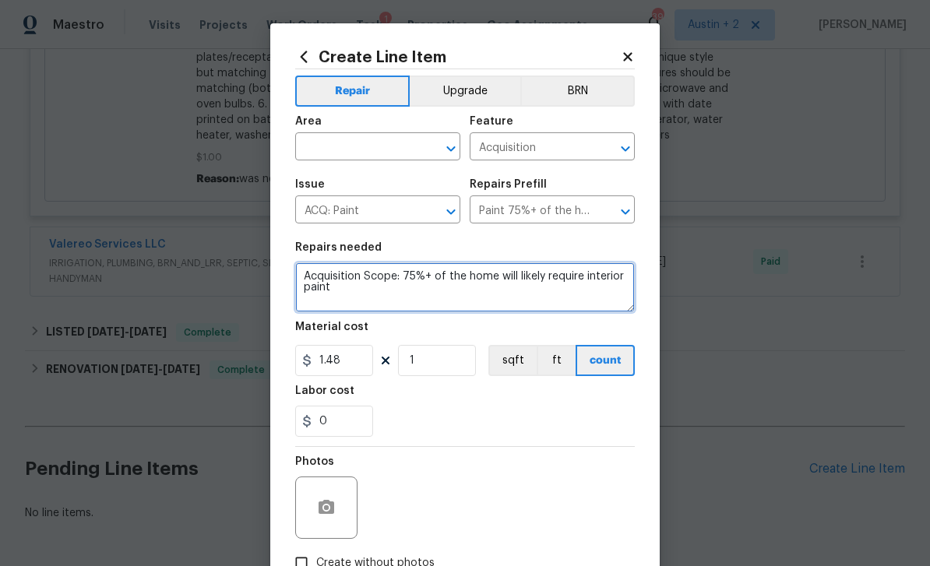
click at [382, 293] on textarea "Acquisition Scope: 75%+ of the home will likely require interior paint" at bounding box center [465, 288] width 340 height 50
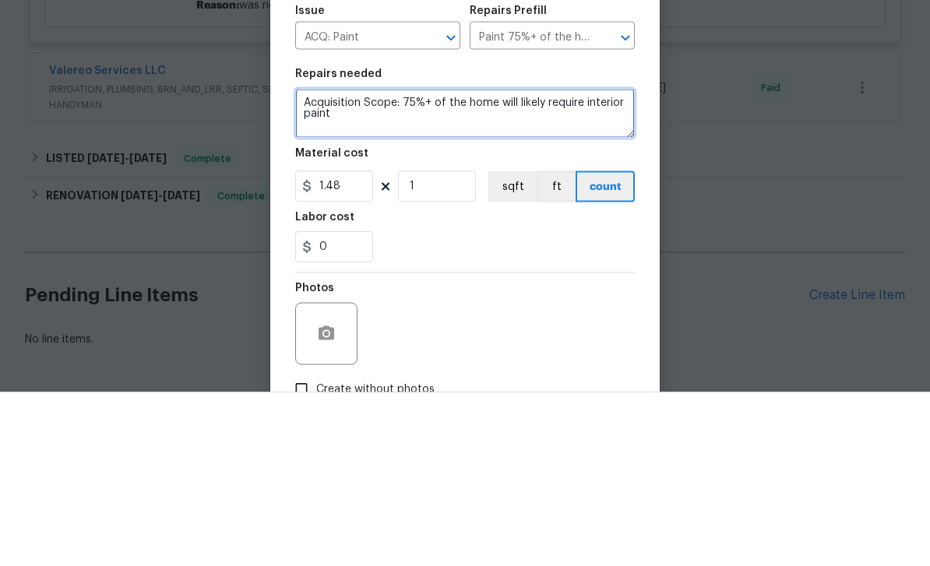
click at [365, 263] on textarea "Acquisition Scope: 75%+ of the home will likely require interior paint" at bounding box center [465, 288] width 340 height 50
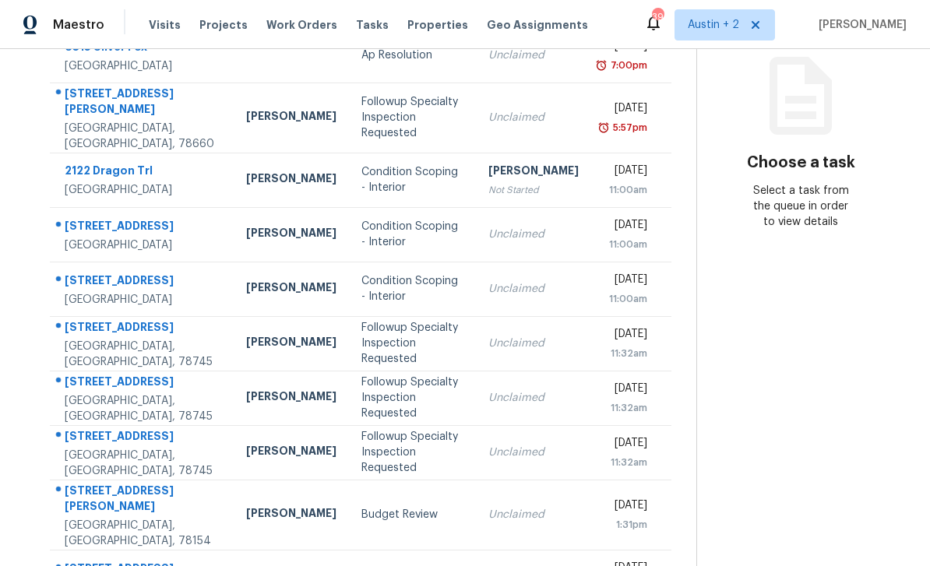
scroll to position [196, 0]
click at [246, 120] on div "[PERSON_NAME]" at bounding box center [291, 118] width 90 height 19
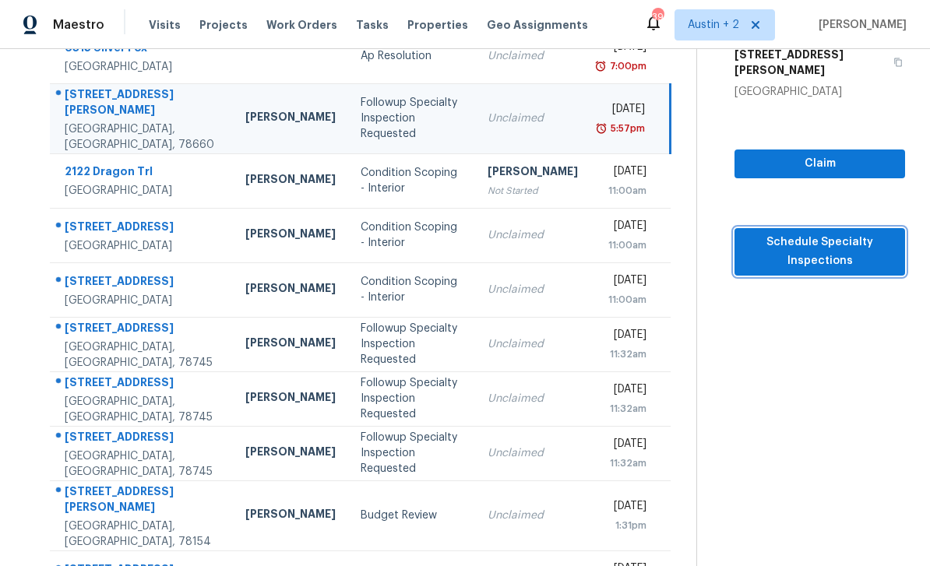
click at [843, 233] on span "Schedule Specialty Inspections" at bounding box center [820, 252] width 146 height 38
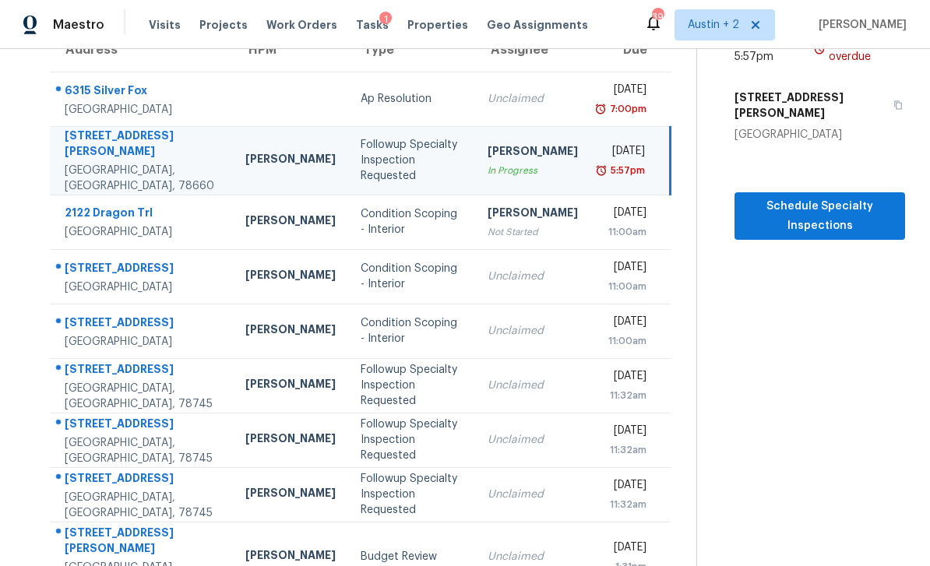
scroll to position [144, 0]
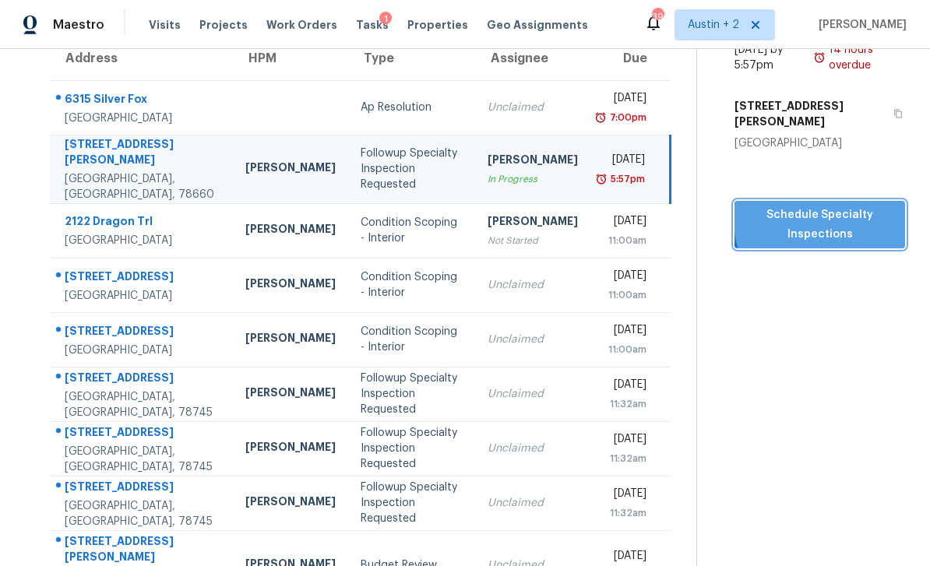
click at [849, 206] on span "Schedule Specialty Inspections" at bounding box center [820, 225] width 146 height 38
